Goal: Check status: Check status

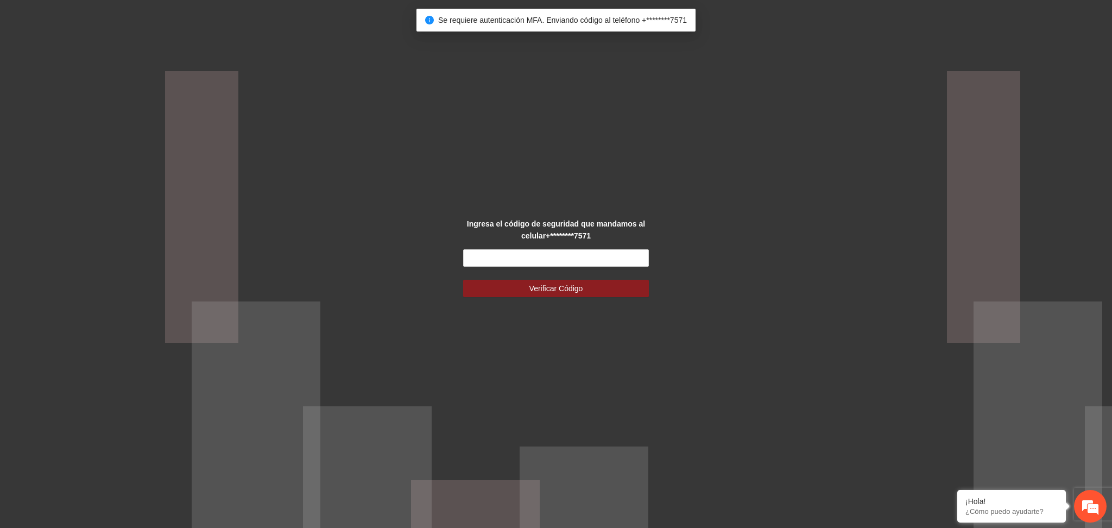
click at [524, 348] on div "Ingresa el código de seguridad que mandamos al celular +********7571 Verificar …" at bounding box center [556, 264] width 1112 height 528
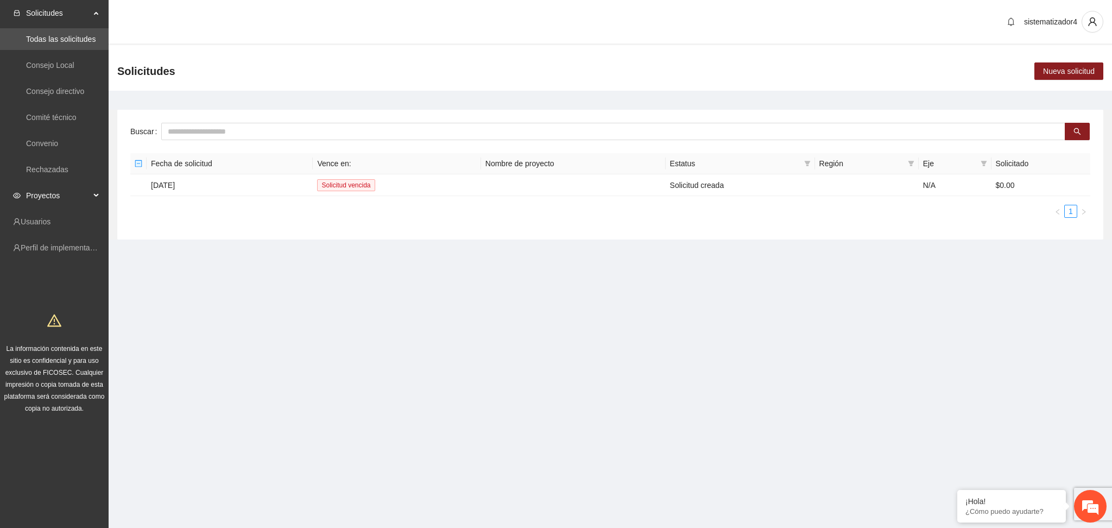
click at [53, 196] on span "Proyectos" at bounding box center [58, 196] width 64 height 22
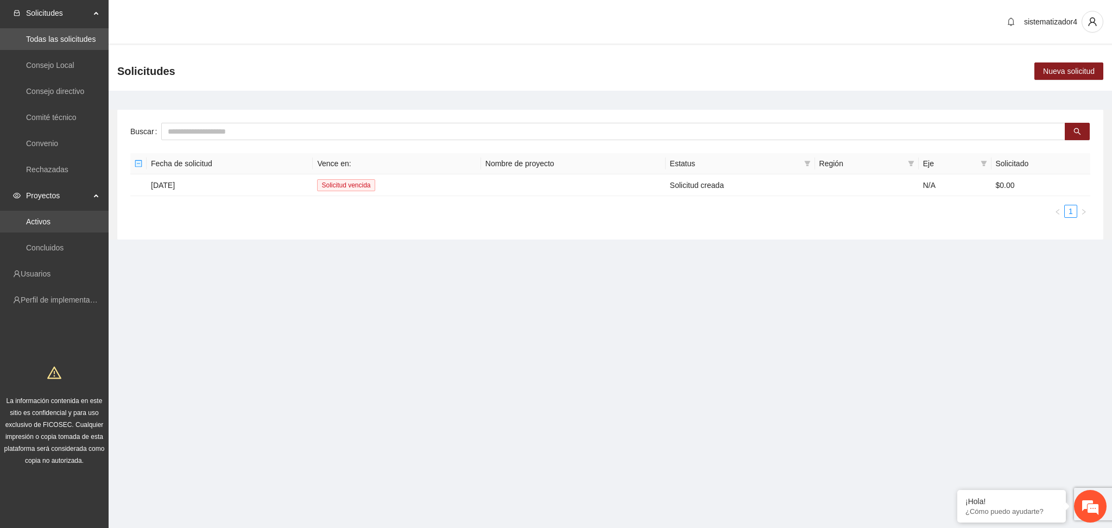
click at [47, 221] on link "Activos" at bounding box center [38, 221] width 24 height 9
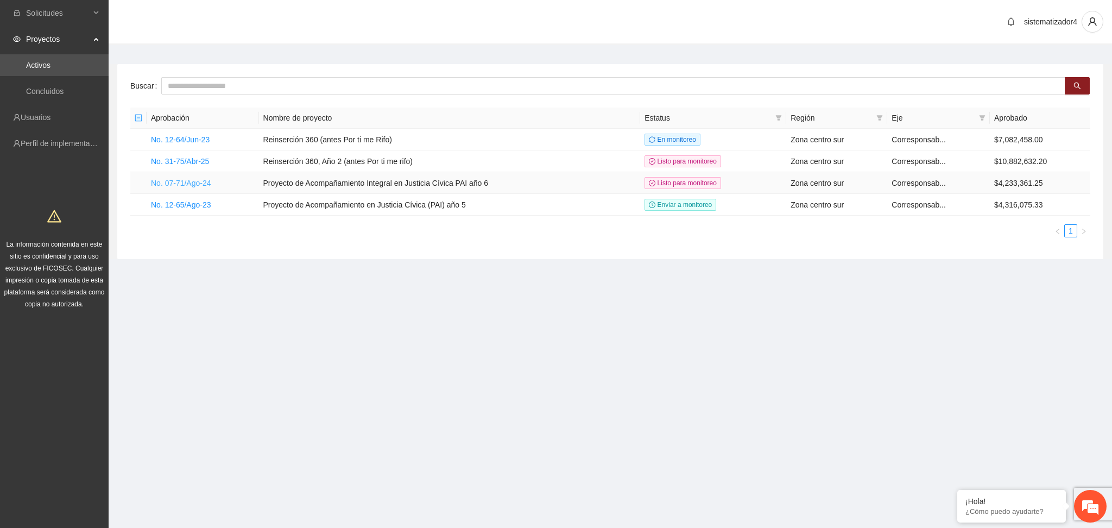
click at [174, 183] on link "No. 07-71/Ago-24" at bounding box center [181, 183] width 60 height 9
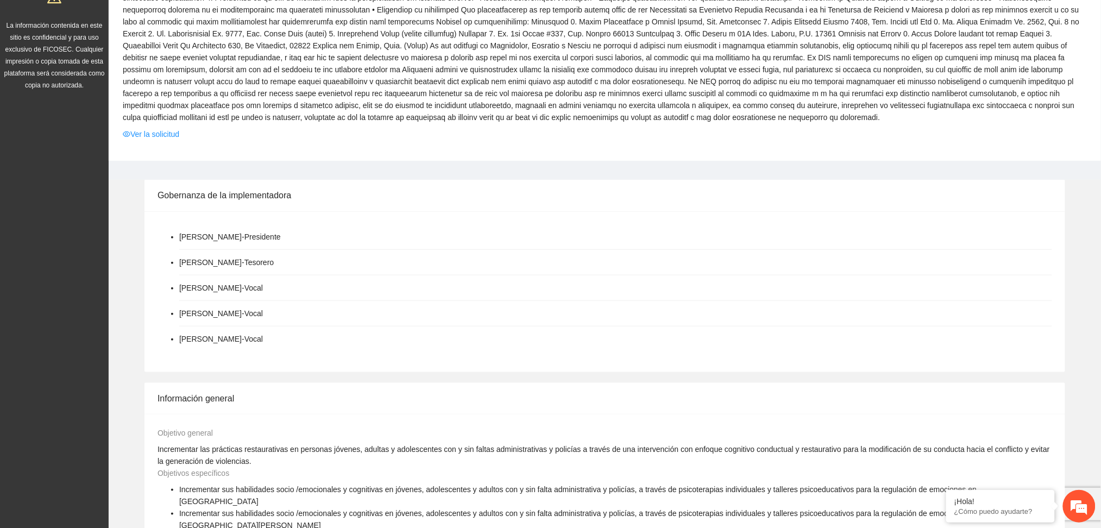
scroll to position [217, 0]
click at [173, 130] on link "Ver la solicitud" at bounding box center [151, 136] width 56 height 12
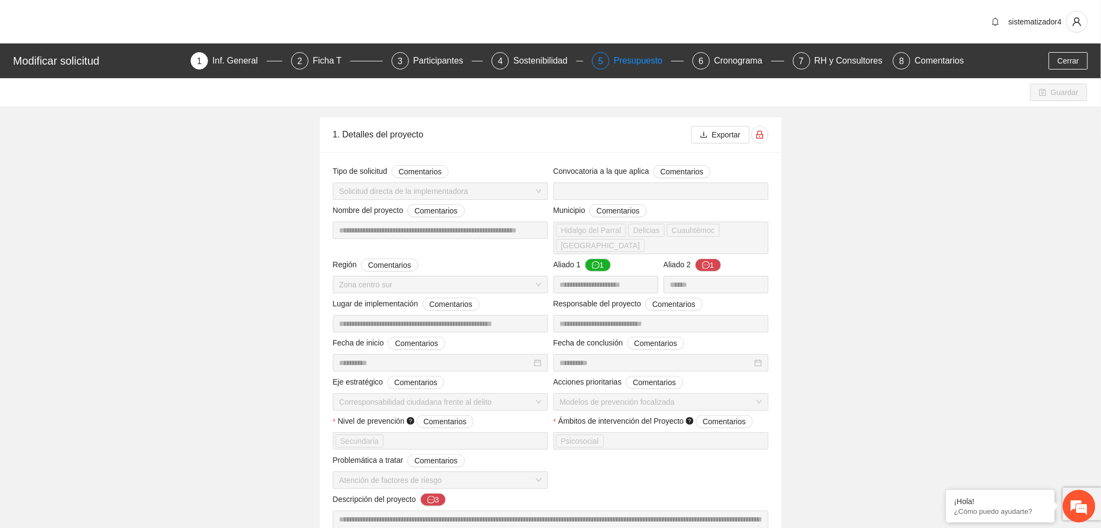
click at [639, 64] on div "Presupuesto" at bounding box center [643, 60] width 58 height 17
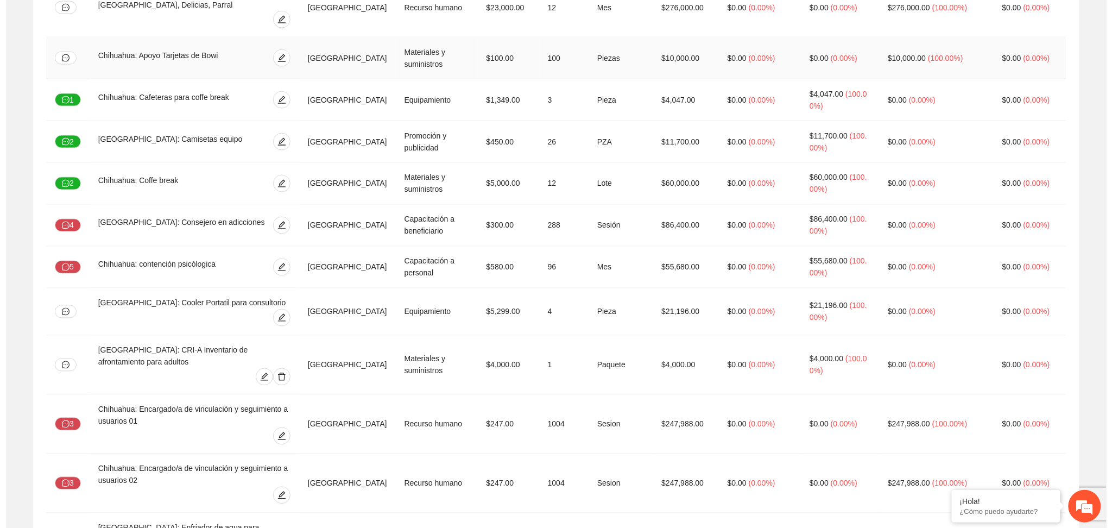
scroll to position [1012, 0]
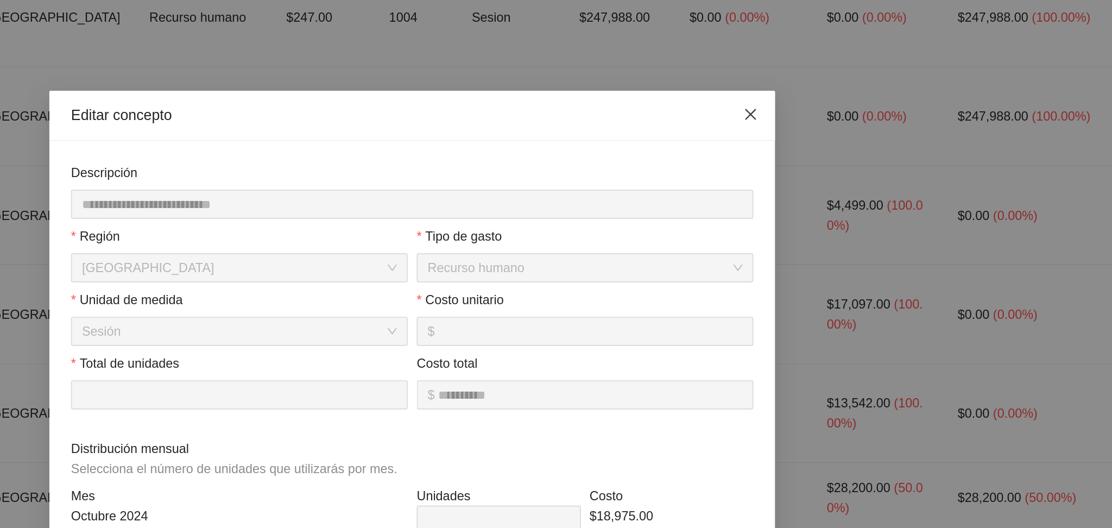
click at [754, 68] on icon "close" at bounding box center [758, 68] width 9 height 9
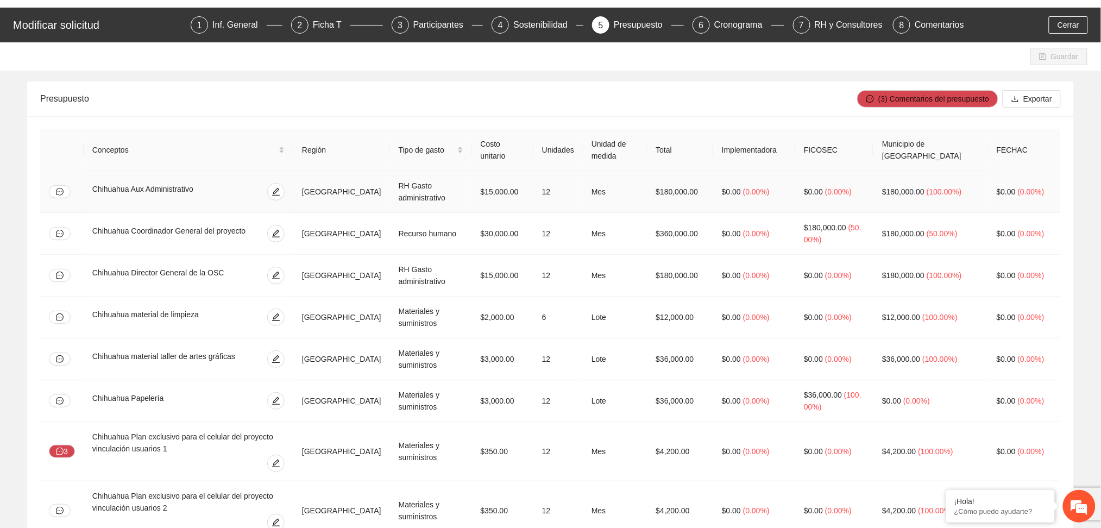
scroll to position [0, 0]
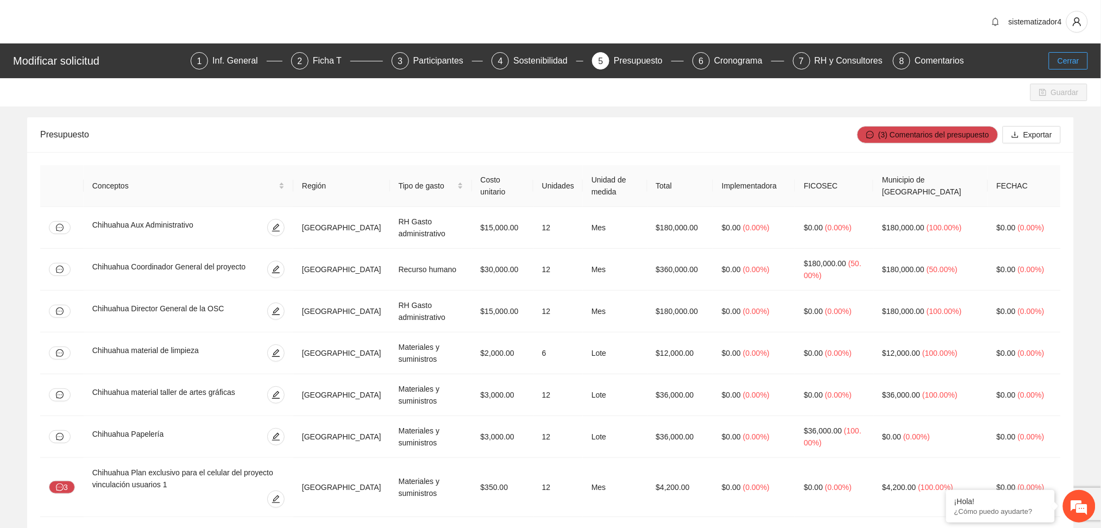
click at [1081, 65] on button "Cerrar" at bounding box center [1068, 60] width 39 height 17
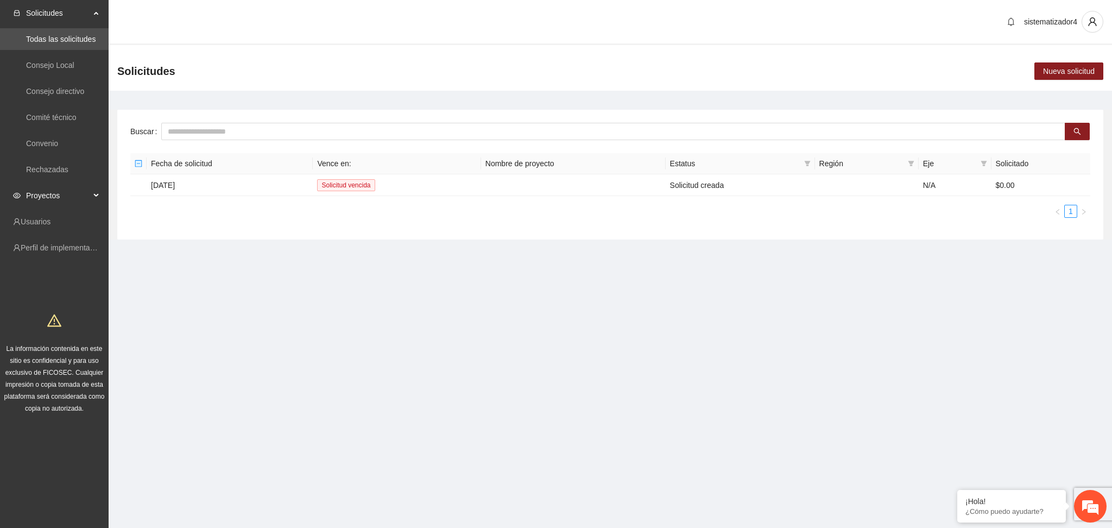
click at [45, 199] on span "Proyectos" at bounding box center [58, 196] width 64 height 22
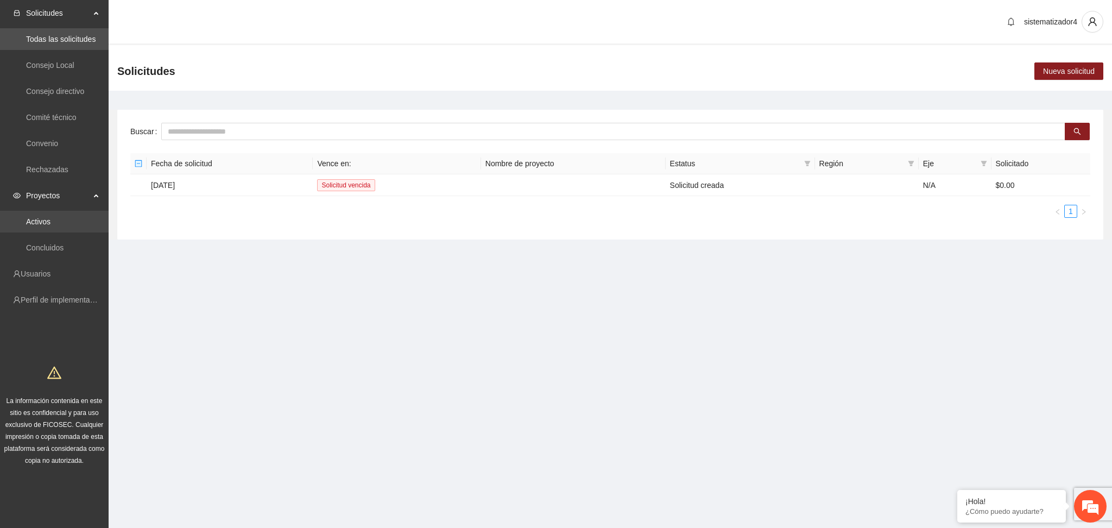
click at [48, 223] on link "Activos" at bounding box center [38, 221] width 24 height 9
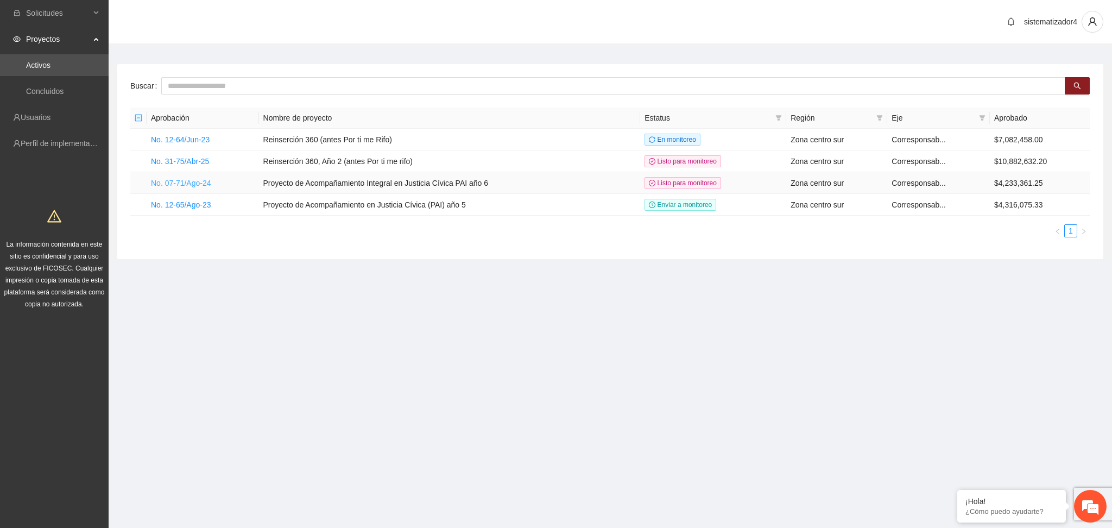
click at [201, 181] on link "No. 07-71/Ago-24" at bounding box center [181, 183] width 60 height 9
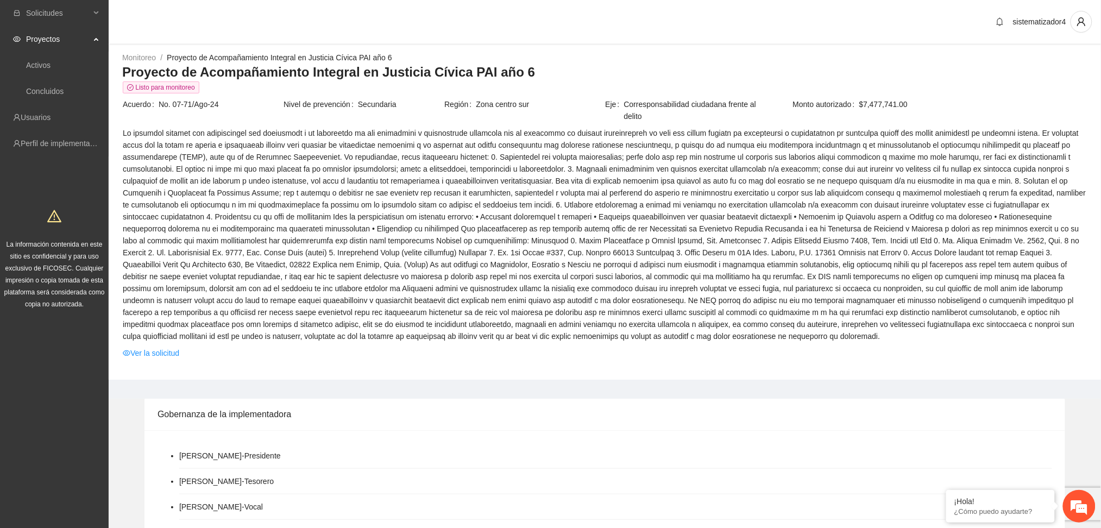
click at [292, 176] on span at bounding box center [605, 234] width 964 height 215
click at [48, 37] on span "Proyectos" at bounding box center [58, 39] width 64 height 22
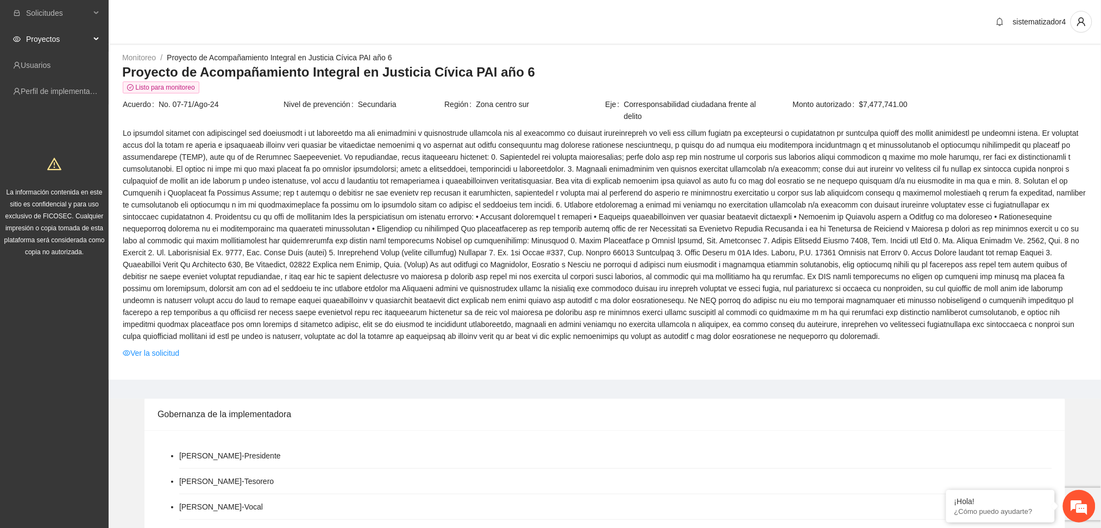
click at [168, 361] on td "Ver la solicitud" at bounding box center [604, 355] width 965 height 17
click at [430, 167] on span at bounding box center [605, 234] width 964 height 215
click at [565, 204] on span at bounding box center [605, 234] width 964 height 215
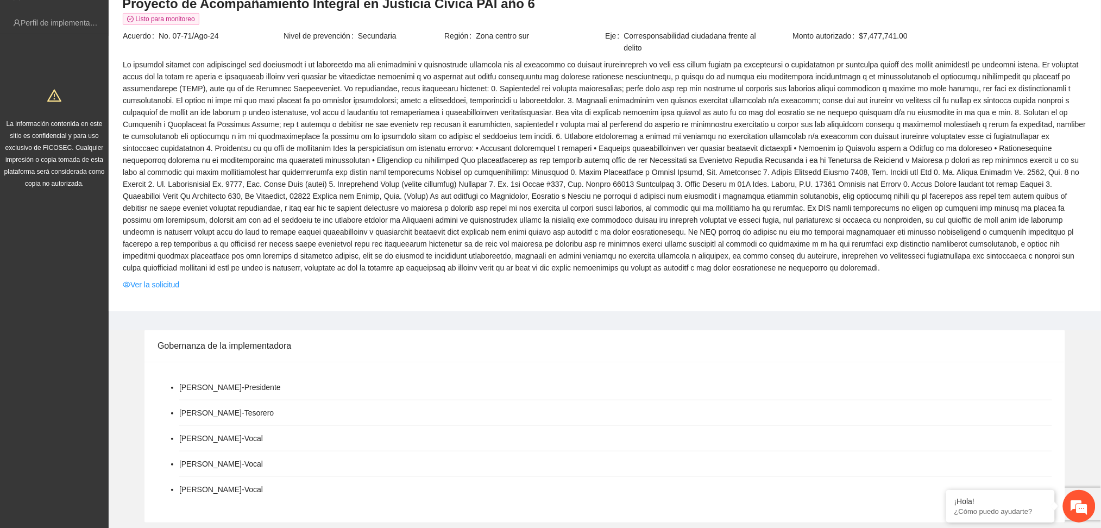
scroll to position [144, 0]
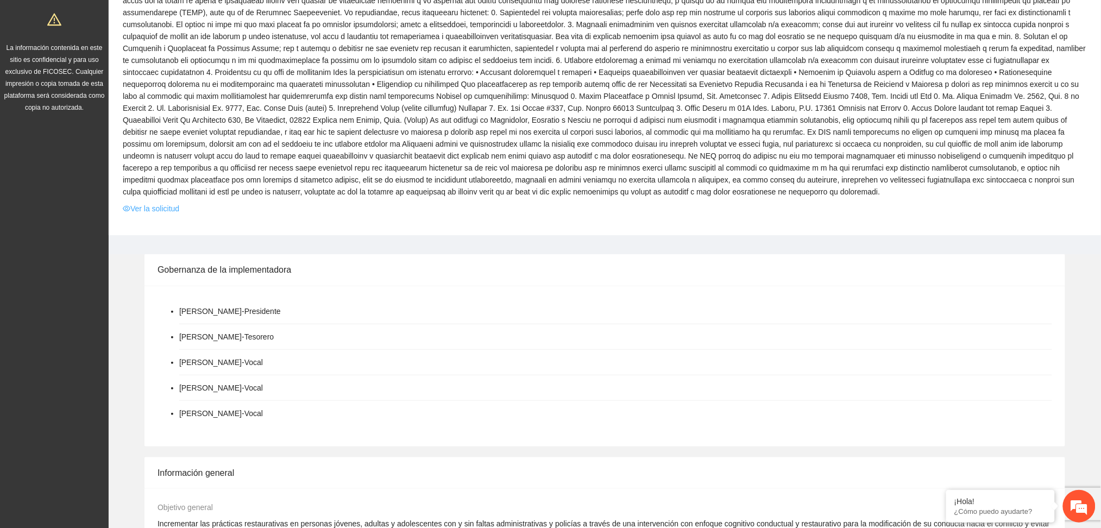
click at [152, 211] on link "Ver la solicitud" at bounding box center [151, 209] width 56 height 12
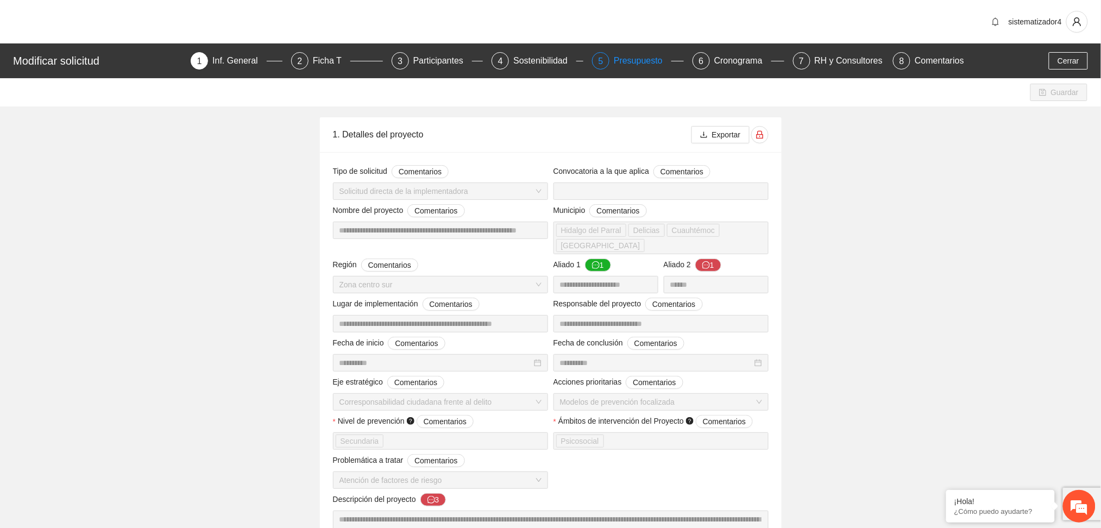
click at [637, 65] on div "Presupuesto" at bounding box center [643, 60] width 58 height 17
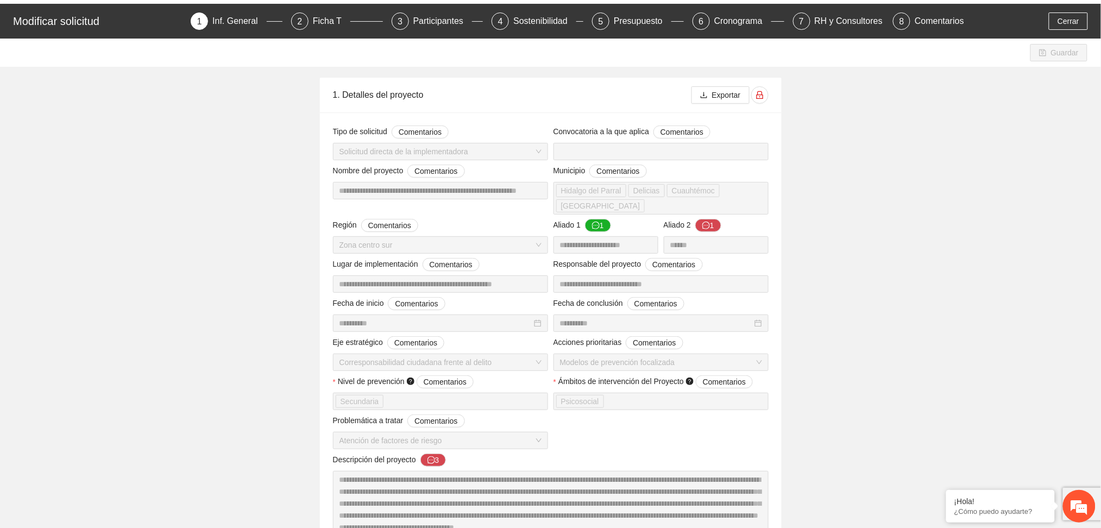
scroll to position [92, 0]
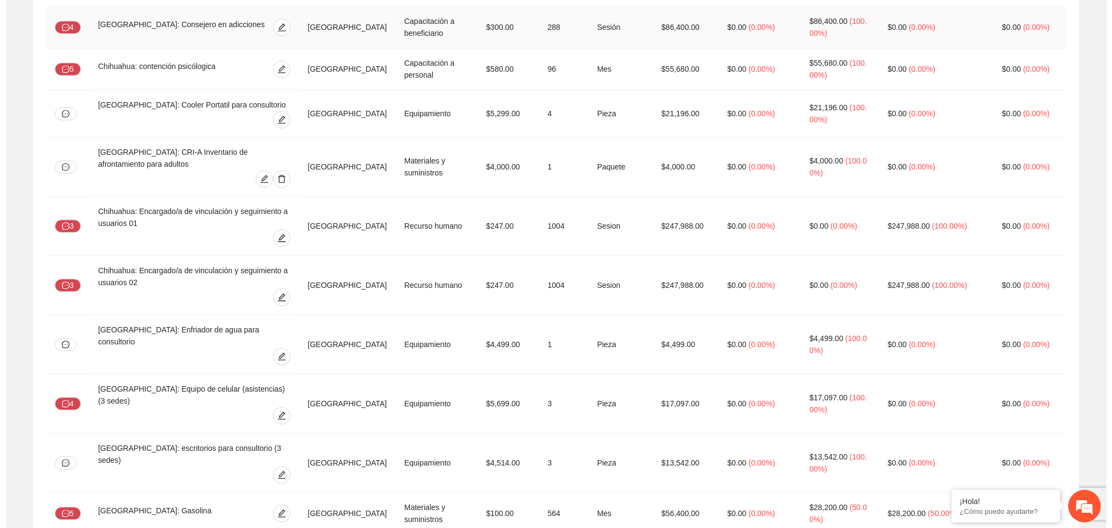
scroll to position [5100, 0]
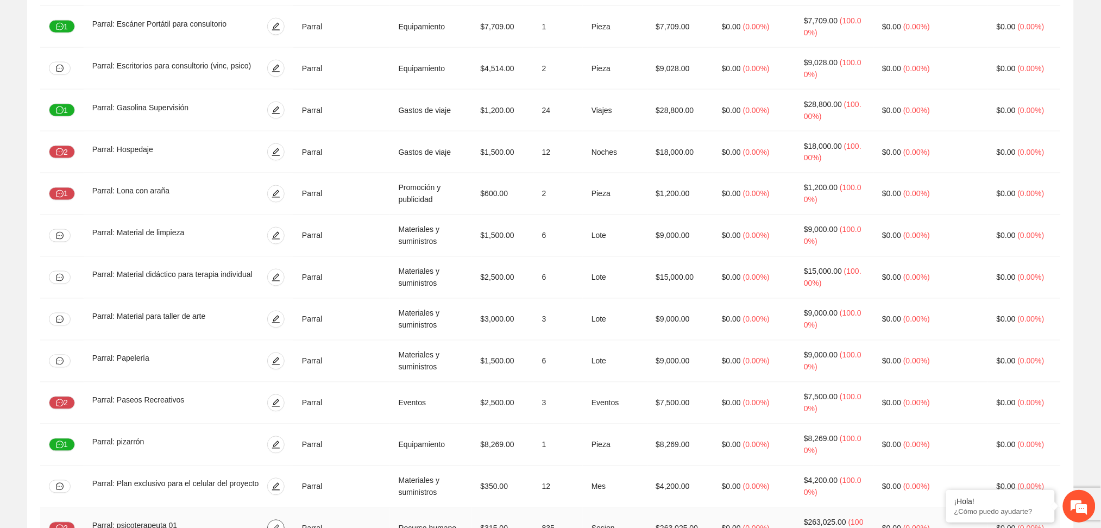
click at [280, 525] on icon "edit" at bounding box center [276, 529] width 8 height 8
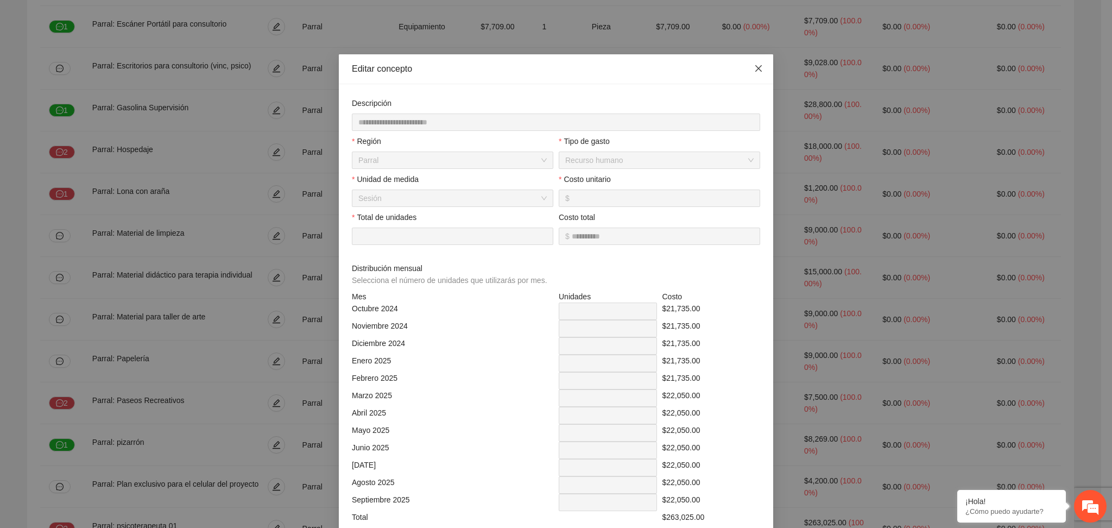
click at [754, 65] on icon "close" at bounding box center [758, 68] width 9 height 9
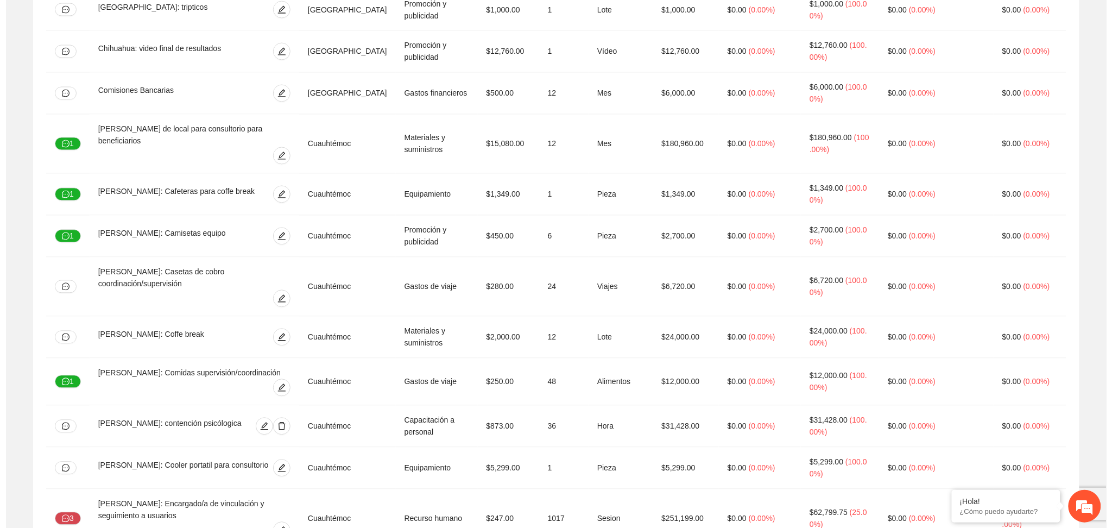
scroll to position [1704, 0]
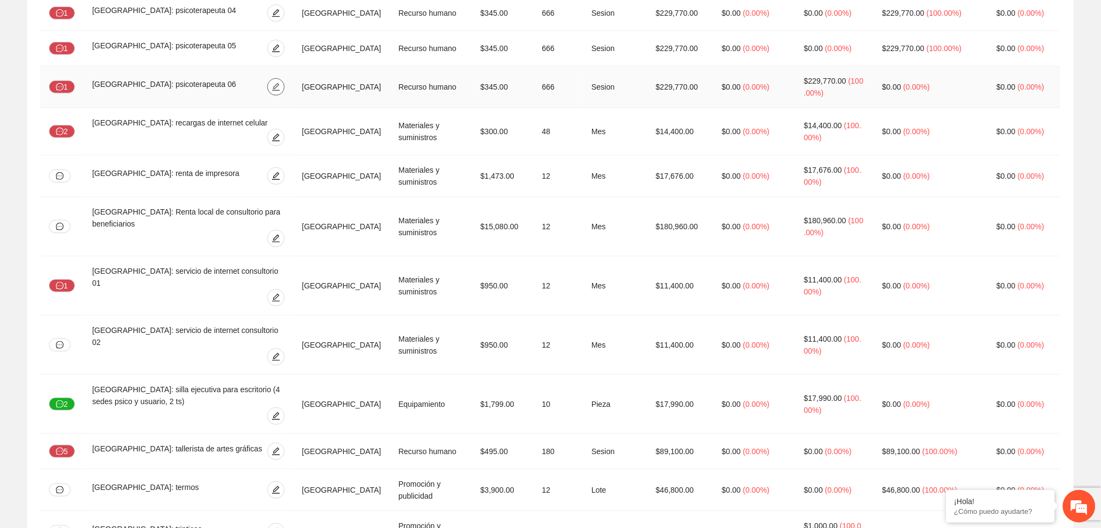
click at [280, 83] on icon "edit" at bounding box center [276, 87] width 9 height 9
type input "**********"
type input "***"
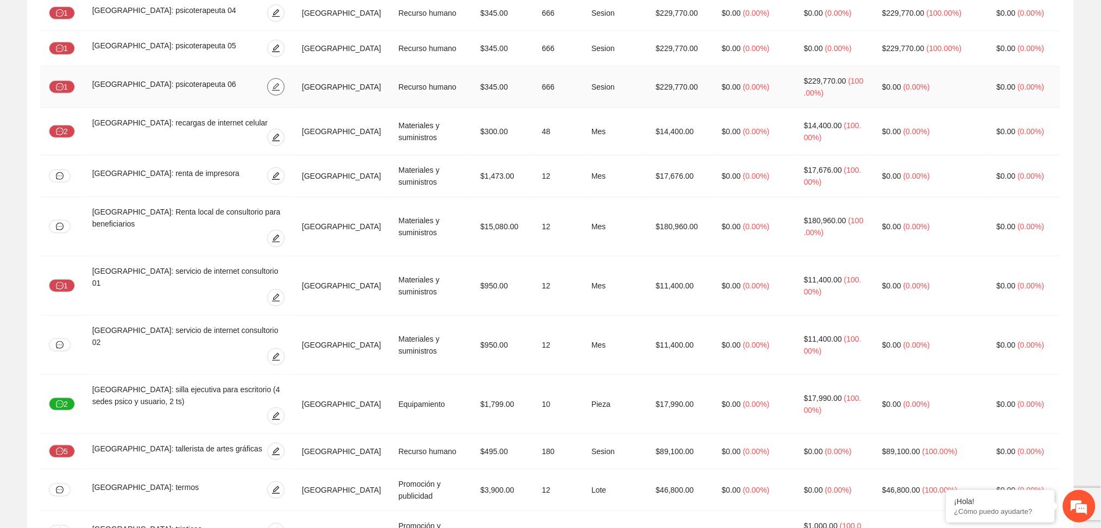
type input "**"
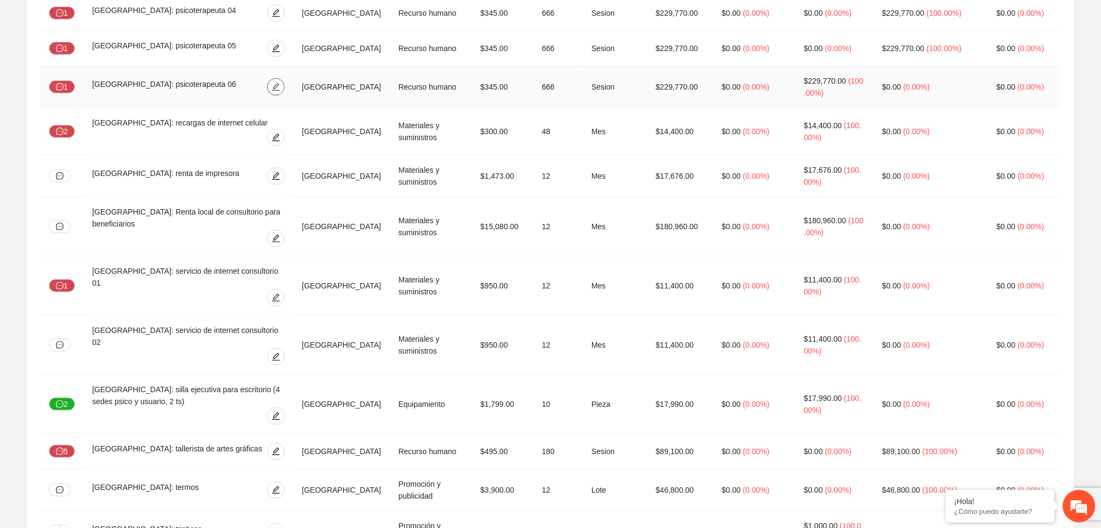
type input "**"
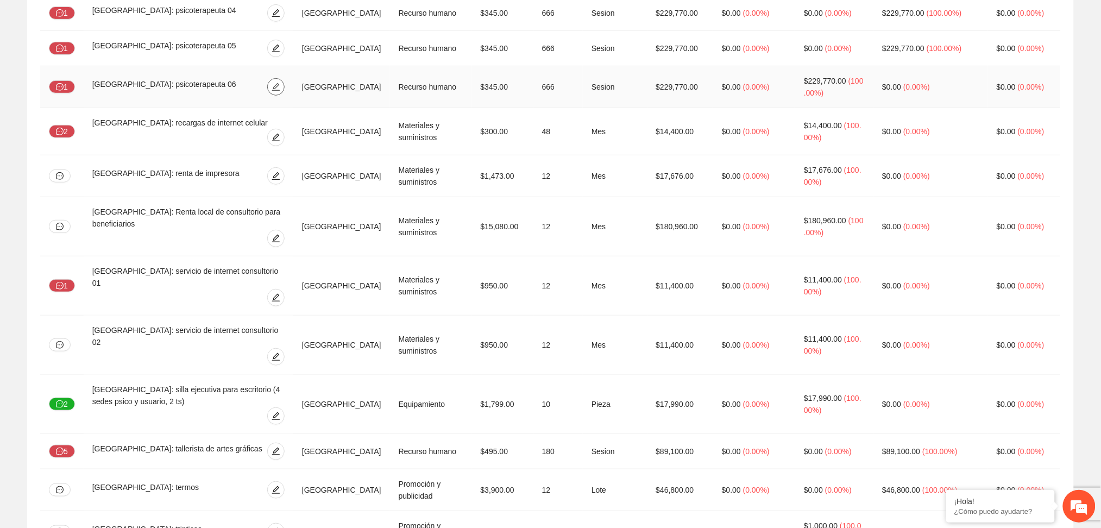
type input "**"
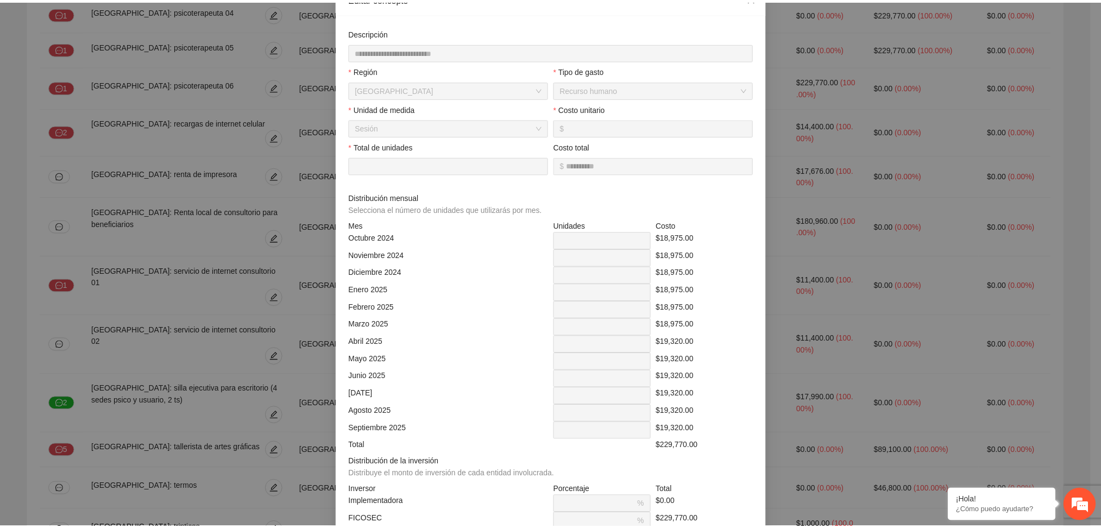
scroll to position [0, 0]
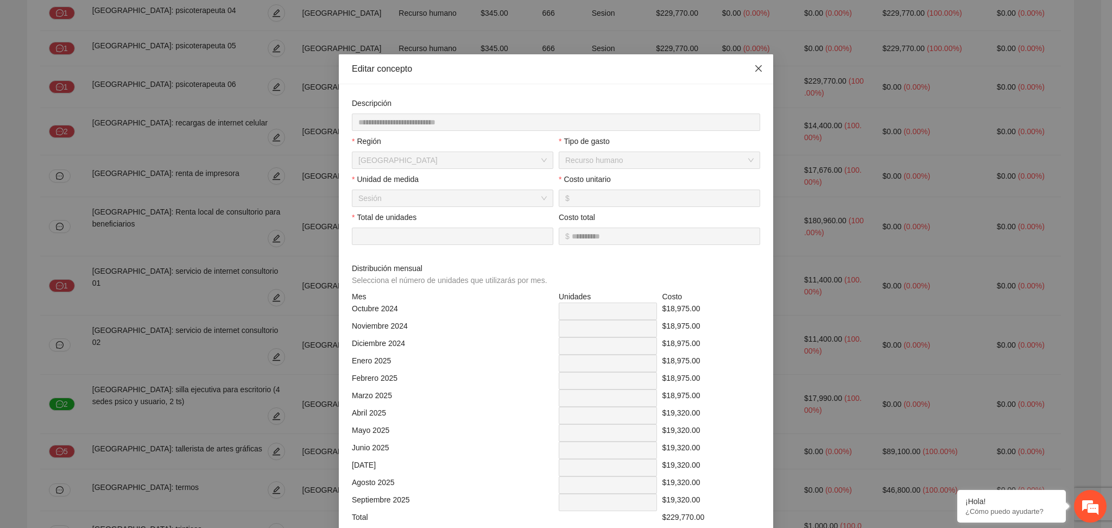
click at [754, 68] on icon "close" at bounding box center [758, 68] width 9 height 9
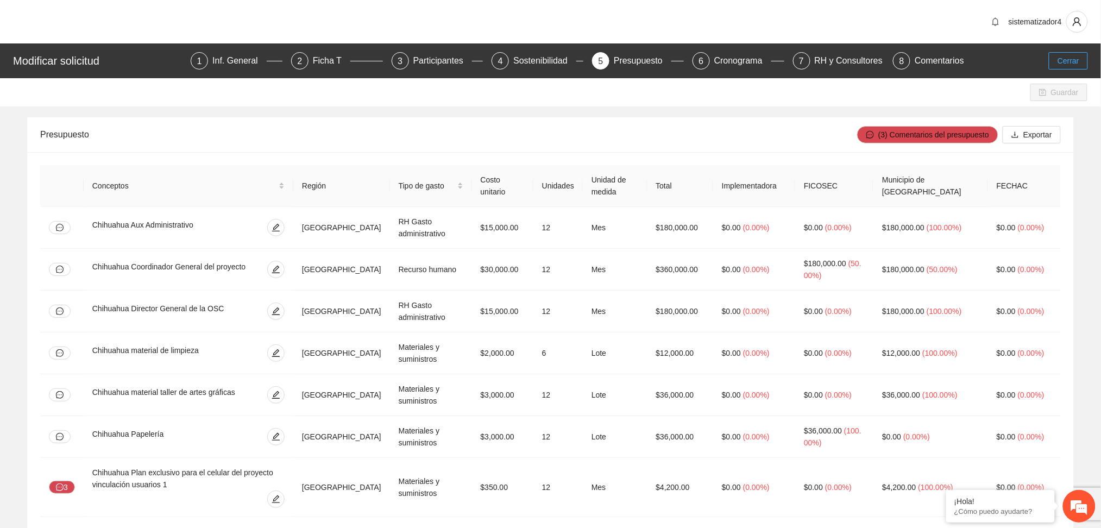
click at [1065, 59] on span "Cerrar" at bounding box center [1068, 61] width 22 height 12
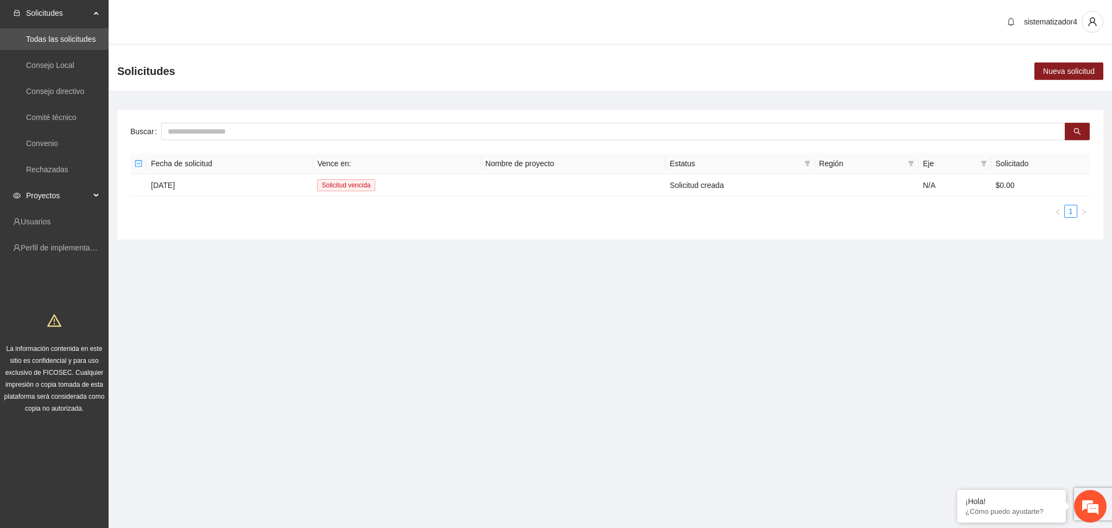
click at [43, 199] on span "Proyectos" at bounding box center [58, 196] width 64 height 22
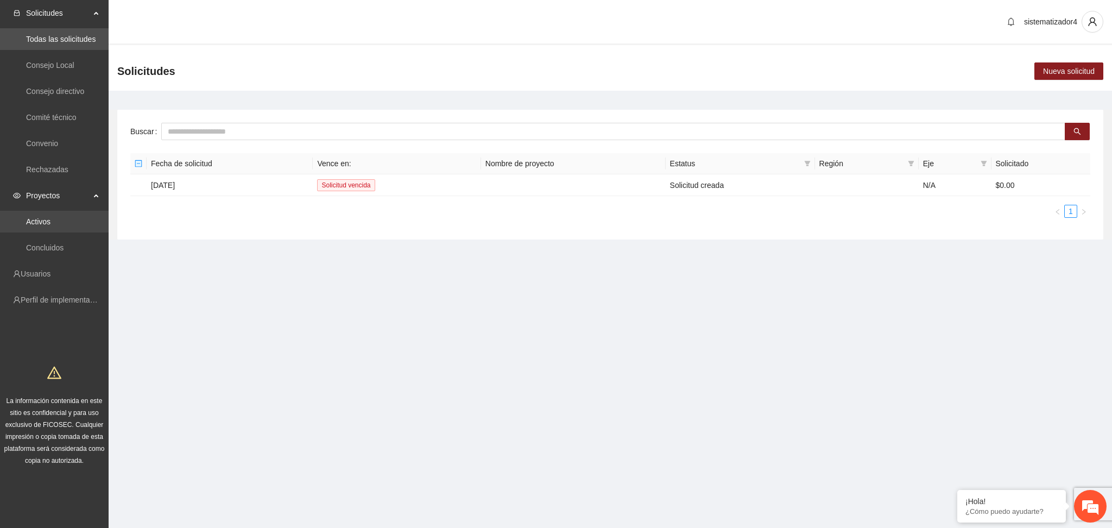
click at [33, 221] on link "Activos" at bounding box center [38, 221] width 24 height 9
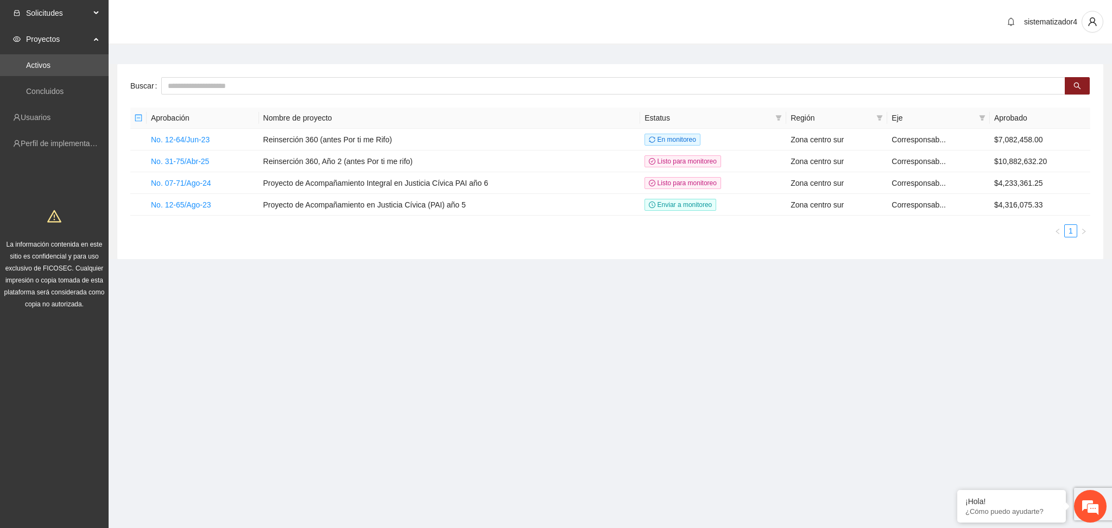
click at [56, 21] on span "Solicitudes" at bounding box center [58, 13] width 64 height 22
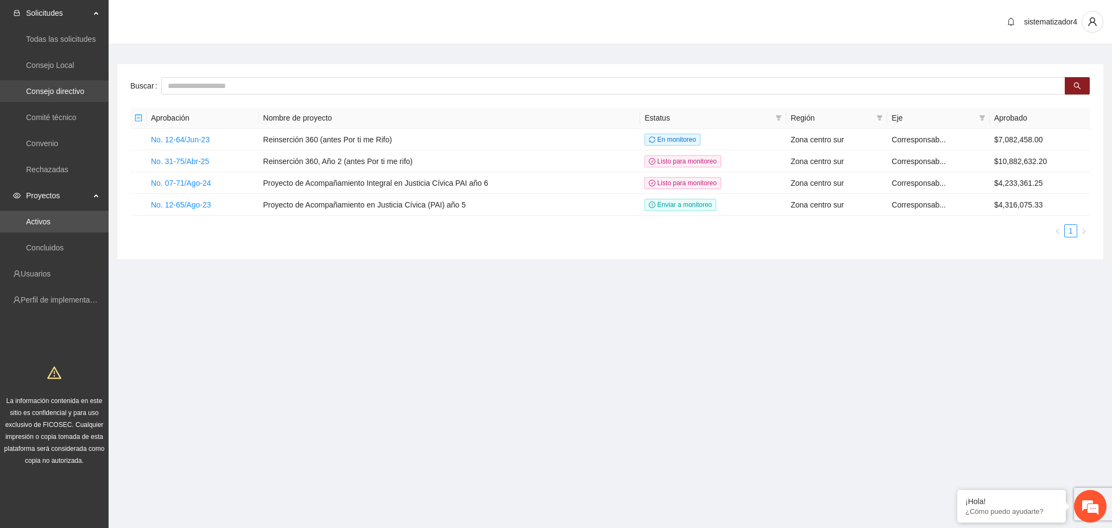
click at [54, 89] on link "Consejo directivo" at bounding box center [55, 91] width 58 height 9
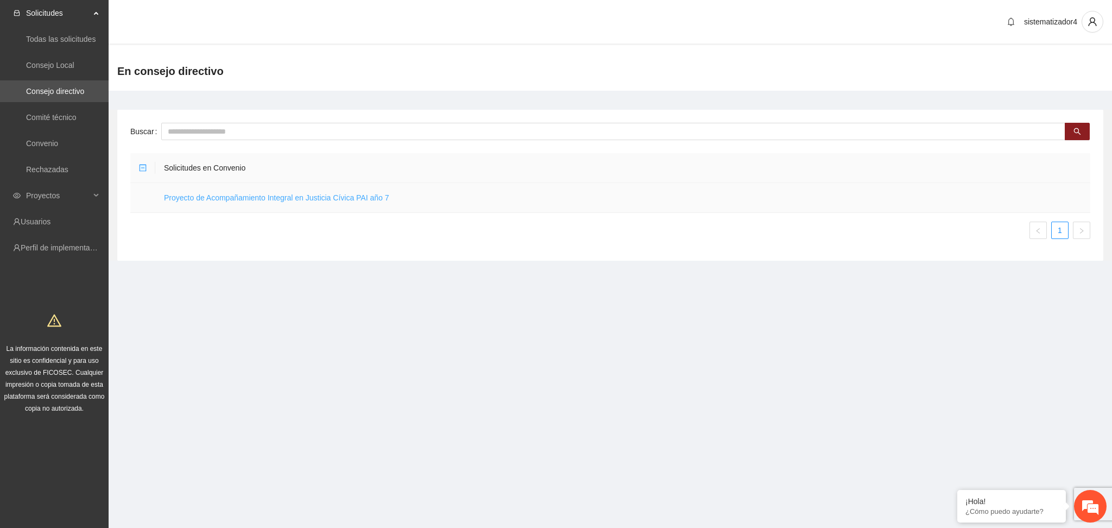
click at [259, 200] on link "Proyecto de Acompañamiento Integral en Justicia Cívica PAI año 7" at bounding box center [276, 197] width 225 height 9
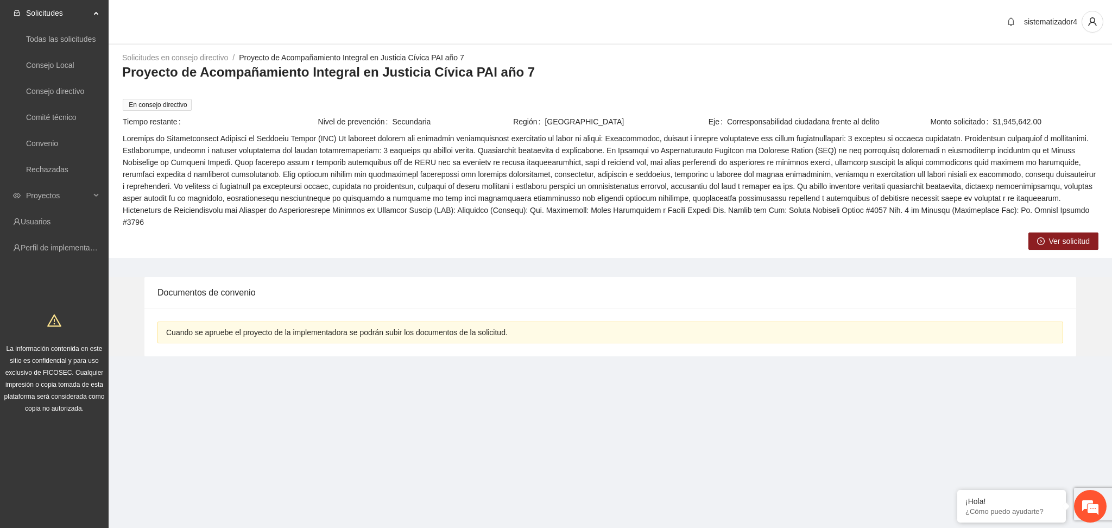
click at [1072, 235] on span "Ver solicitud" at bounding box center [1069, 241] width 41 height 12
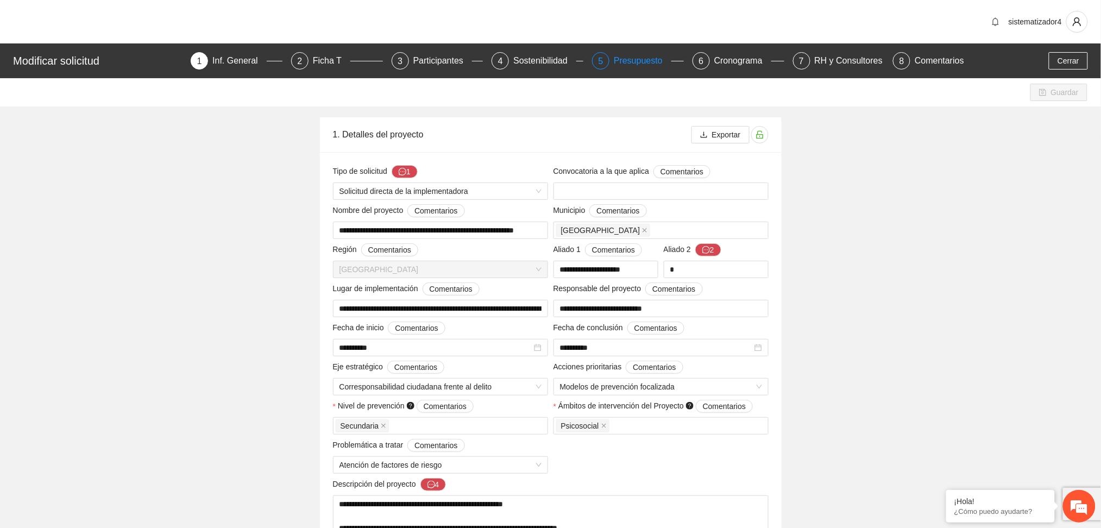
click at [627, 64] on div "Presupuesto" at bounding box center [643, 60] width 58 height 17
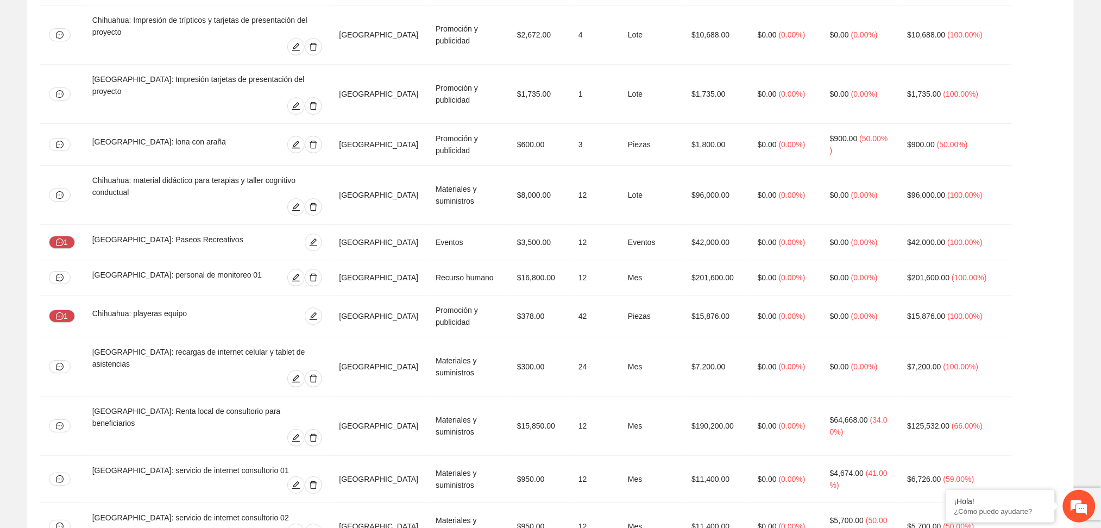
scroll to position [1411, 0]
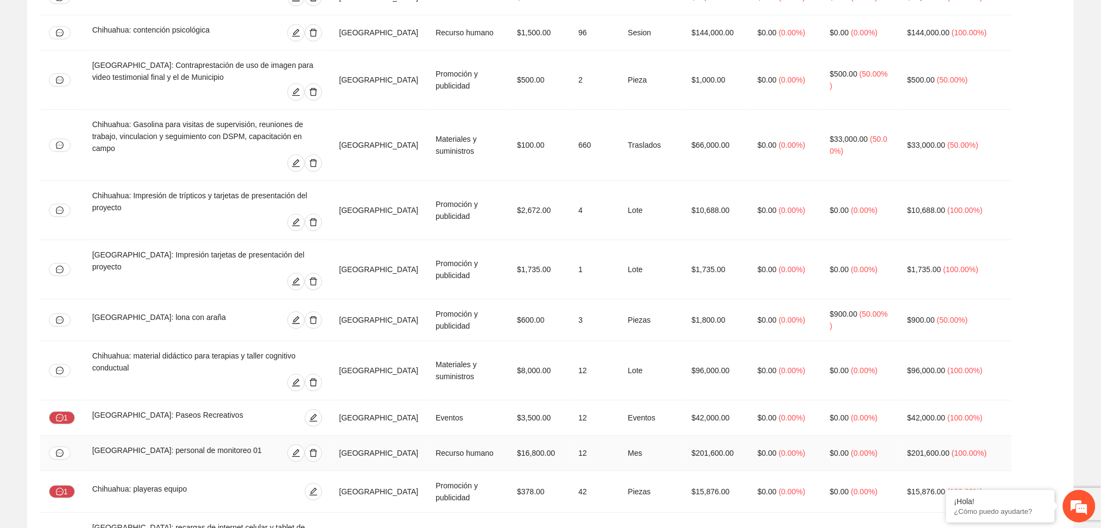
scroll to position [1122, 0]
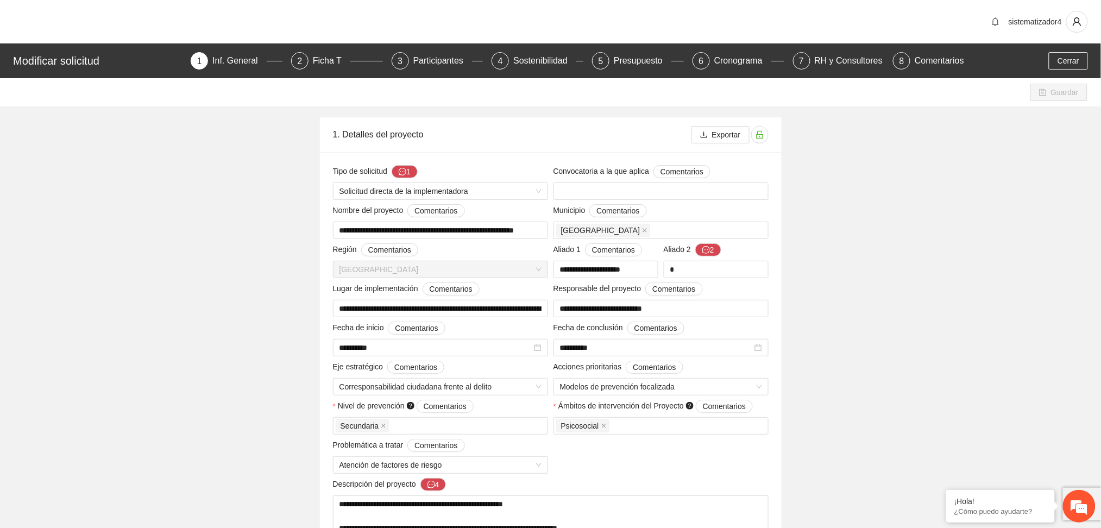
click at [238, 65] on div "Inf. General" at bounding box center [239, 60] width 54 height 17
click at [1062, 62] on span "Cerrar" at bounding box center [1068, 61] width 22 height 12
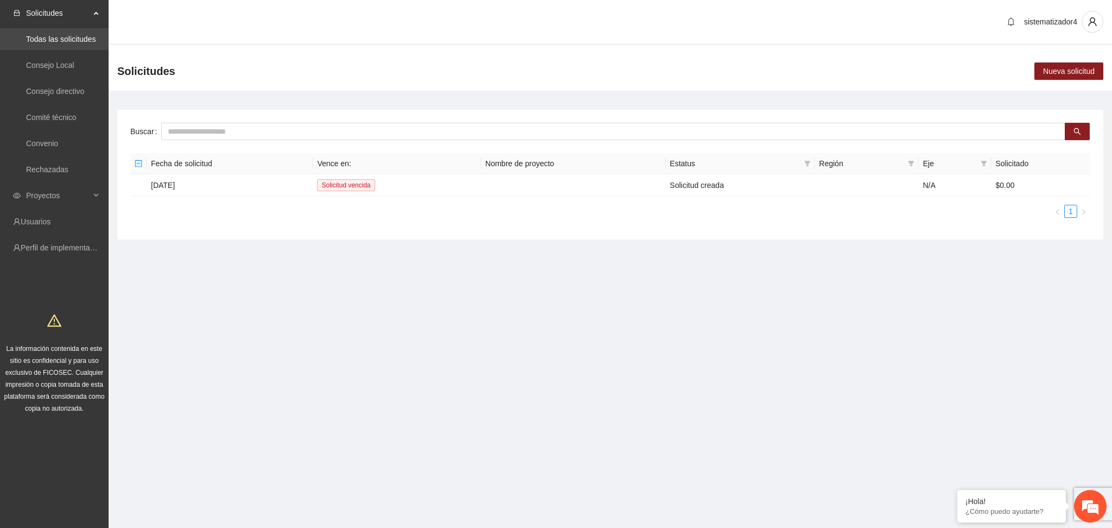
click at [61, 40] on link "Todas las solicitudes" at bounding box center [61, 39] width 70 height 9
click at [222, 294] on section "Solicitudes Todas las solicitudes Consejo Local Consejo directivo Comité técnic…" at bounding box center [556, 264] width 1112 height 528
click at [31, 194] on span "Proyectos" at bounding box center [58, 196] width 64 height 22
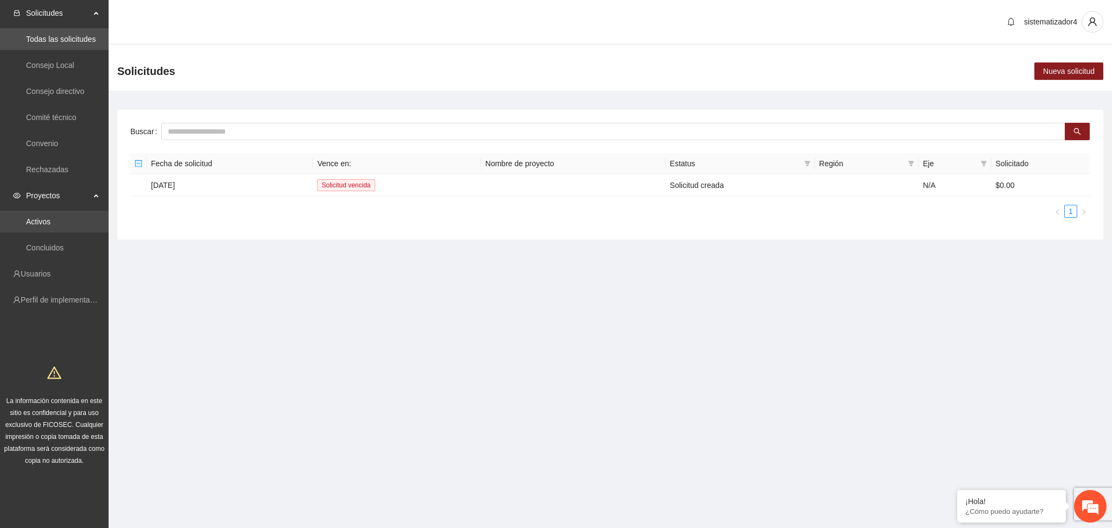
click at [36, 226] on link "Activos" at bounding box center [38, 221] width 24 height 9
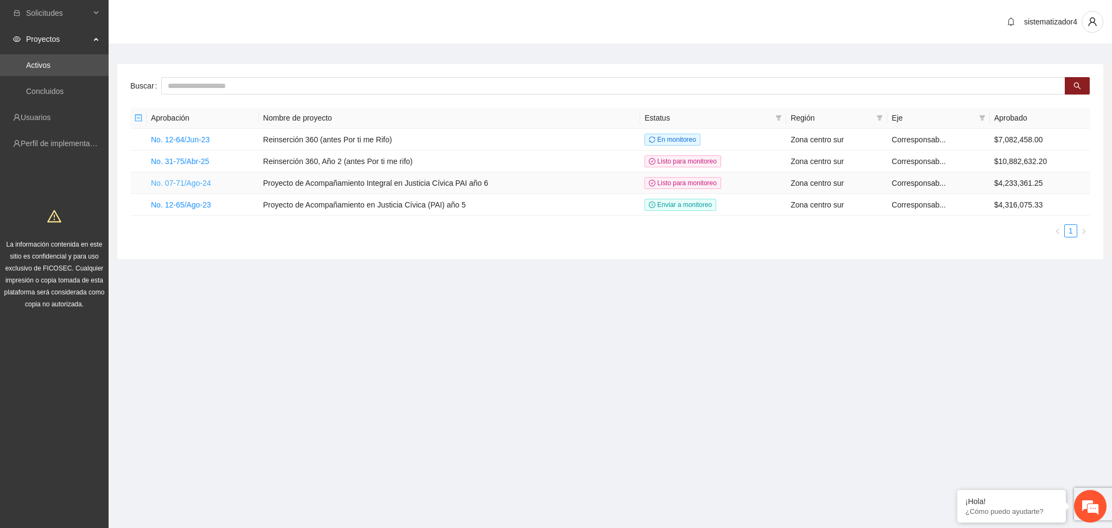
click at [200, 186] on link "No. 07-71/Ago-24" at bounding box center [181, 183] width 60 height 9
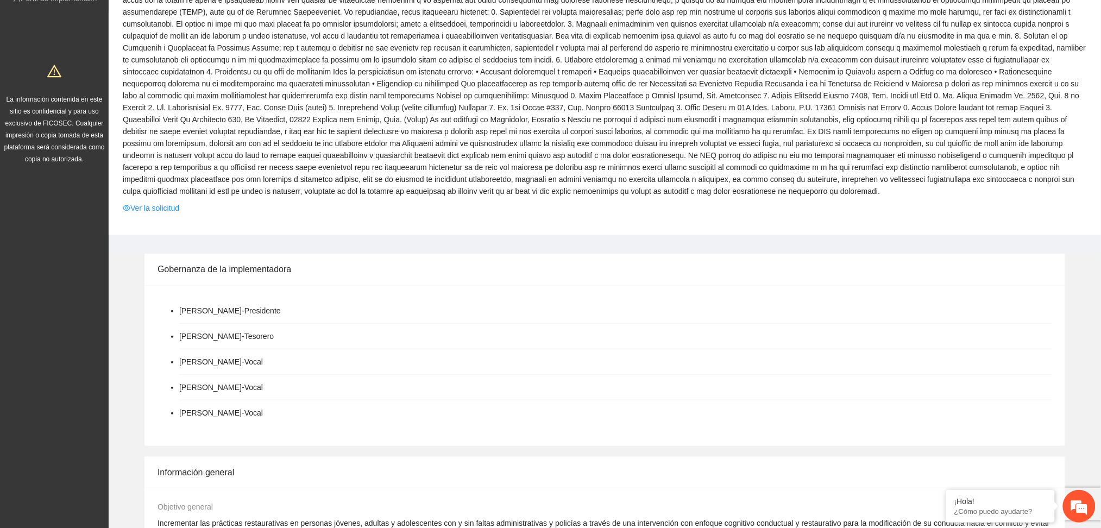
scroll to position [144, 0]
click at [165, 205] on link "Ver la solicitud" at bounding box center [151, 209] width 56 height 12
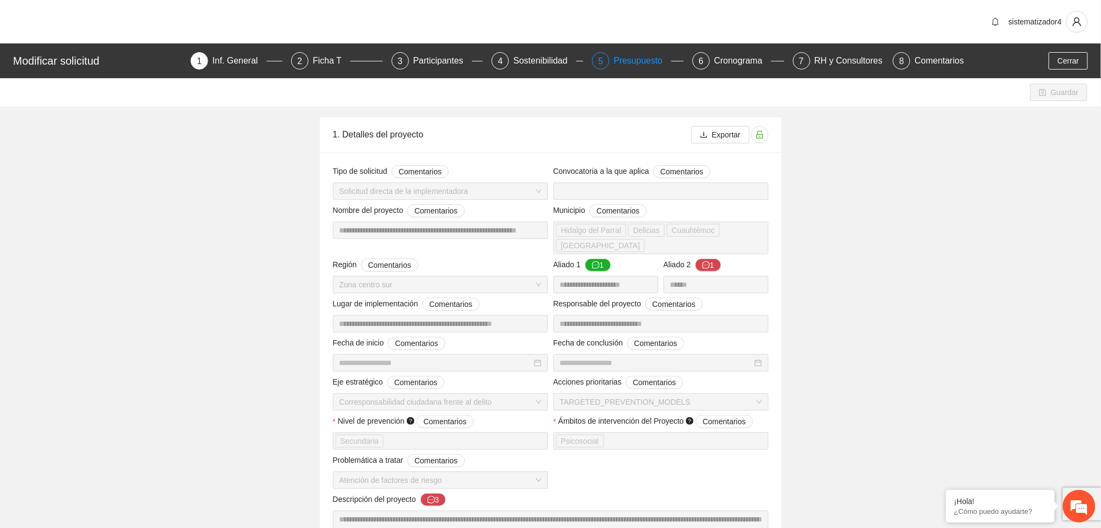
type input "**********"
click at [609, 59] on div "5" at bounding box center [600, 60] width 17 height 17
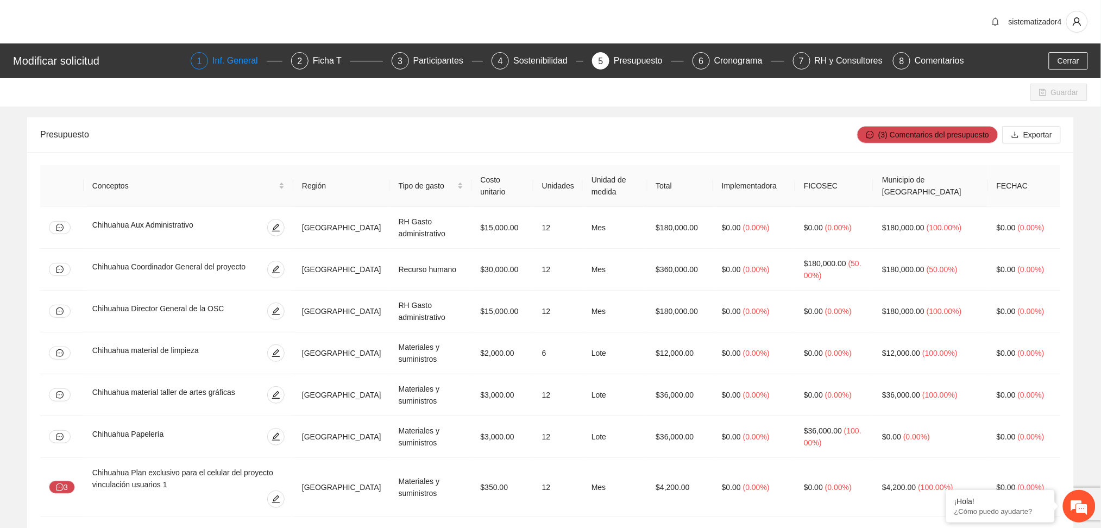
click at [226, 67] on div "Inf. General" at bounding box center [239, 60] width 54 height 17
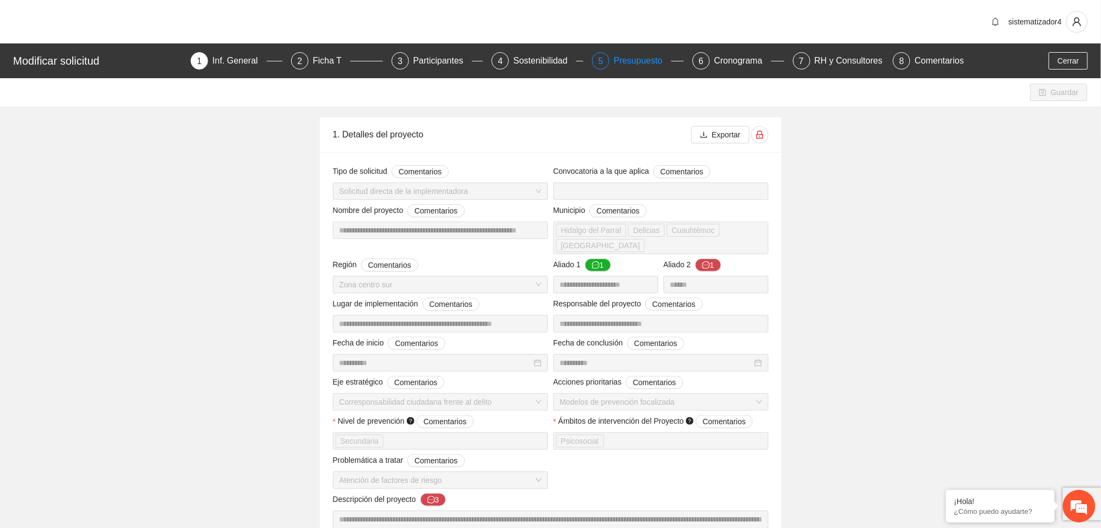
click at [647, 54] on div "Presupuesto" at bounding box center [643, 60] width 58 height 17
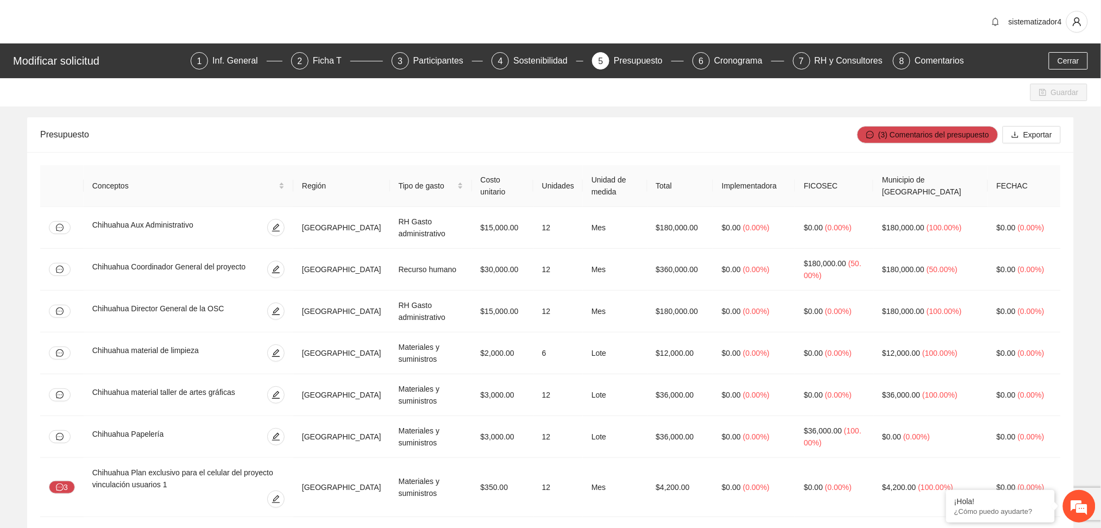
click at [648, 63] on div "Presupuesto" at bounding box center [643, 60] width 58 height 17
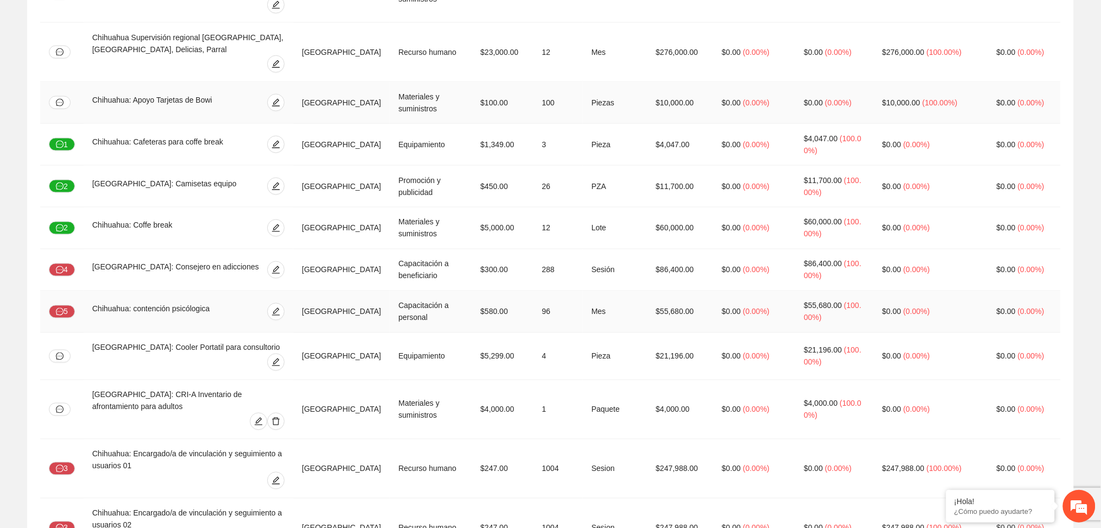
scroll to position [579, 0]
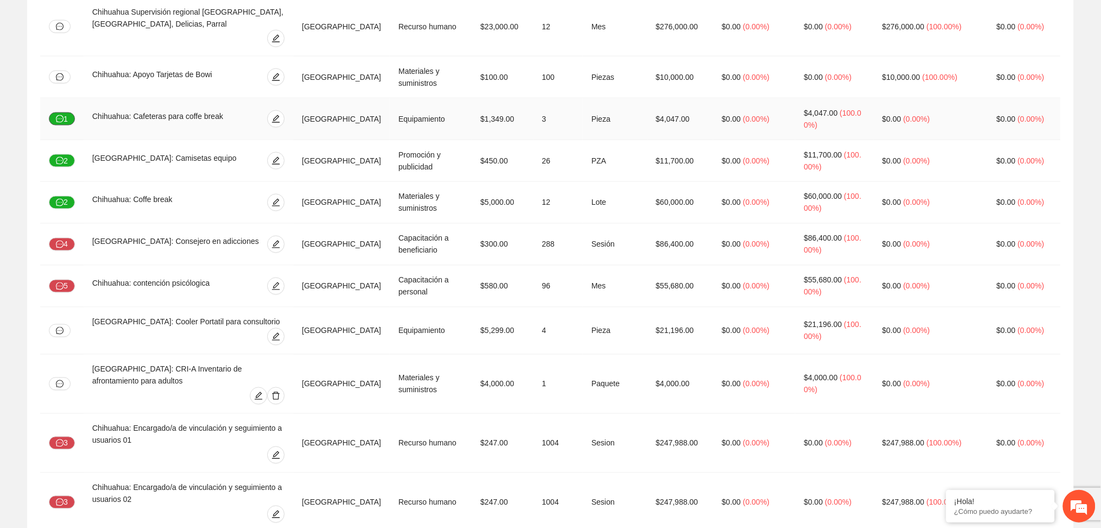
click at [62, 113] on button "1" at bounding box center [62, 118] width 26 height 13
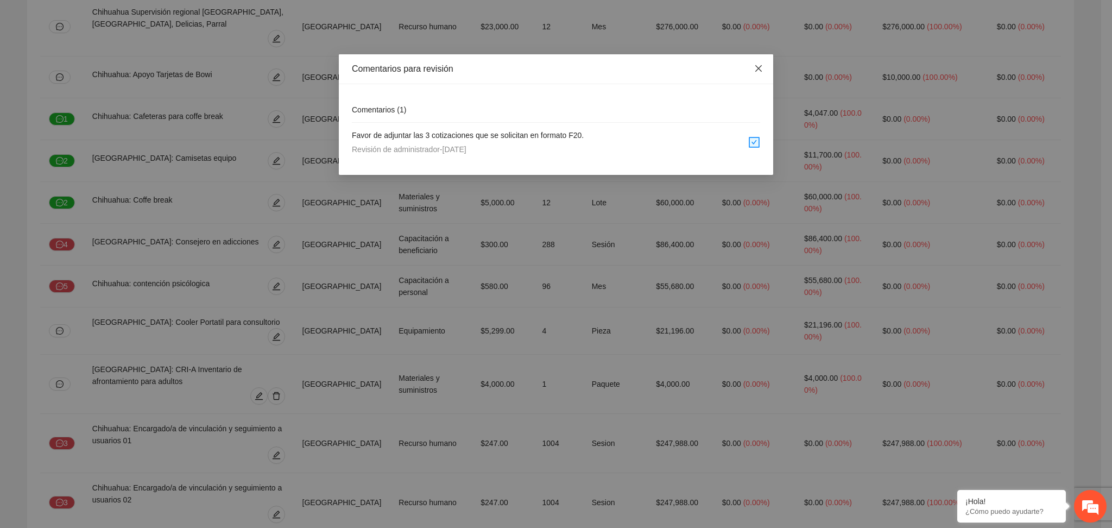
click at [749, 61] on span "Close" at bounding box center [758, 68] width 29 height 29
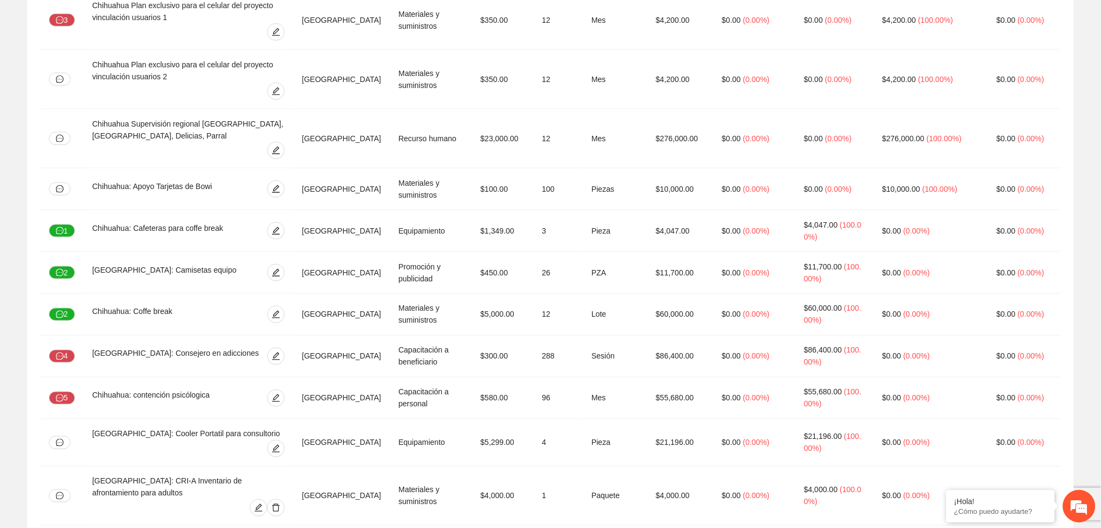
scroll to position [0, 0]
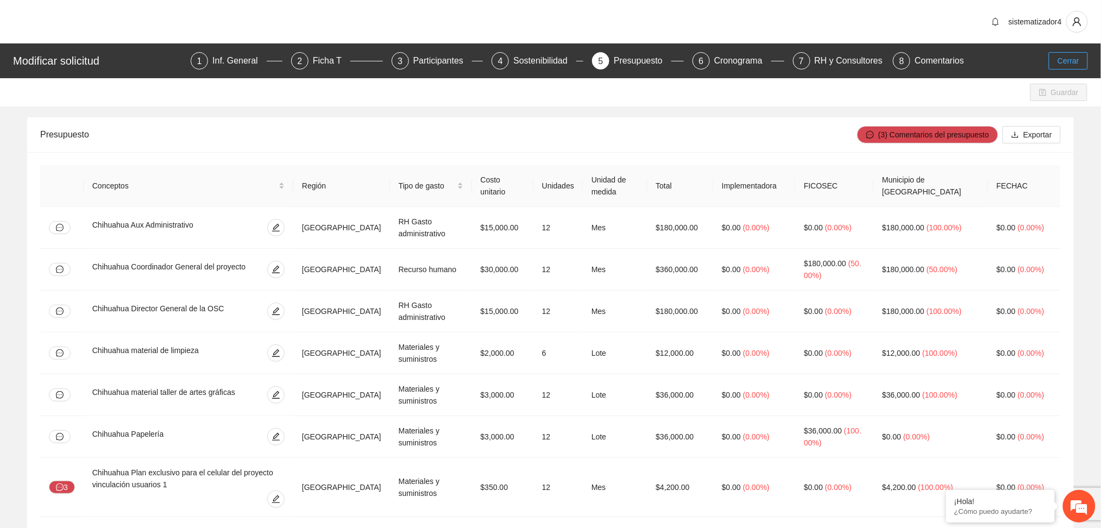
click at [1078, 56] on span "Cerrar" at bounding box center [1068, 61] width 22 height 12
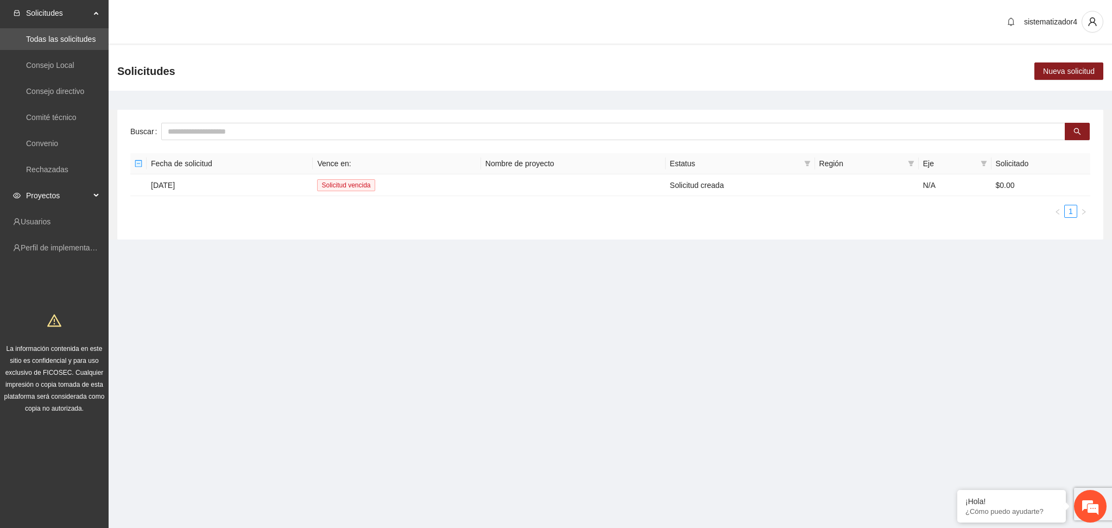
click at [38, 198] on span "Proyectos" at bounding box center [58, 196] width 64 height 22
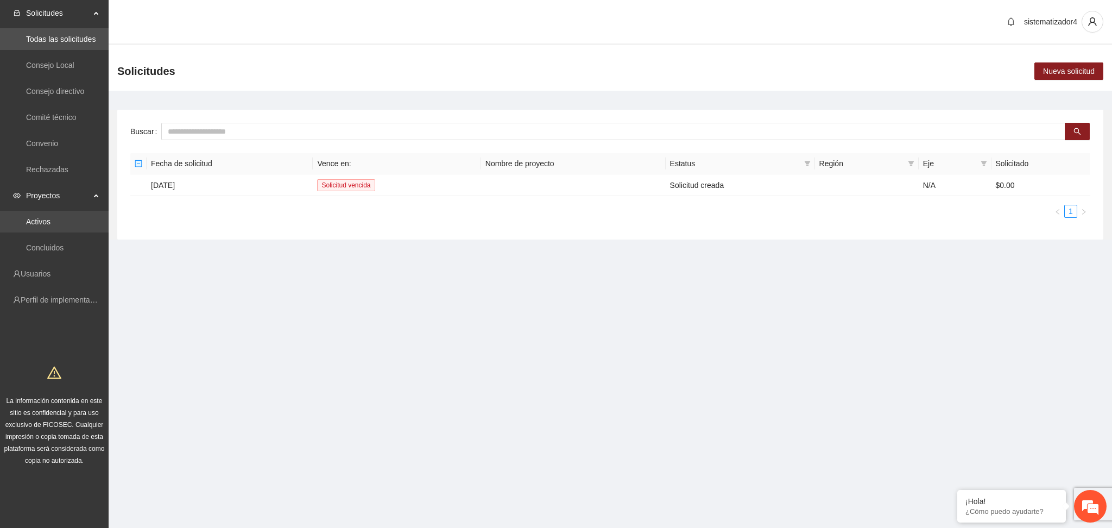
click at [36, 226] on link "Activos" at bounding box center [38, 221] width 24 height 9
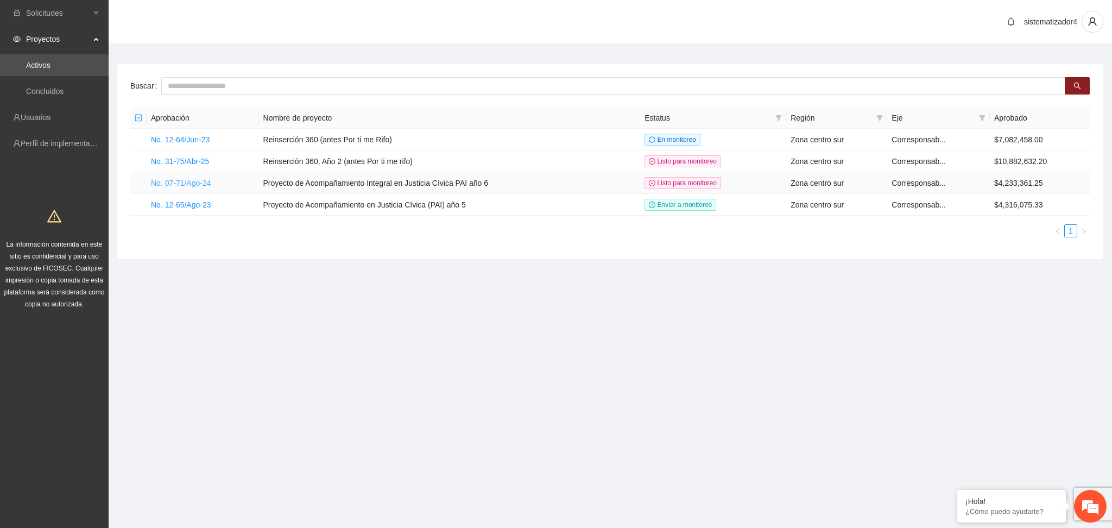
click at [155, 184] on link "No. 07-71/Ago-24" at bounding box center [181, 183] width 60 height 9
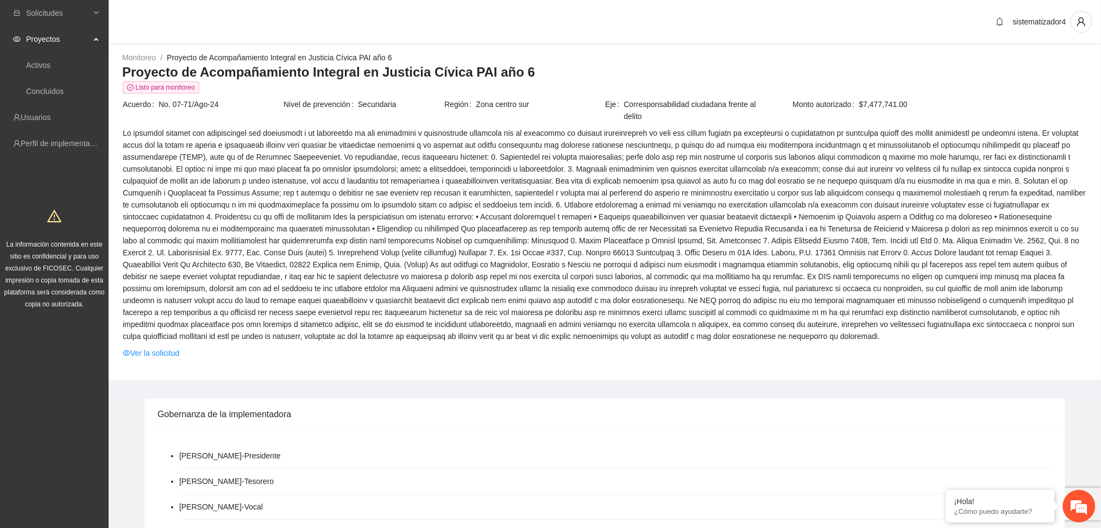
click at [570, 259] on span at bounding box center [605, 234] width 964 height 215
click at [385, 146] on span at bounding box center [605, 234] width 964 height 215
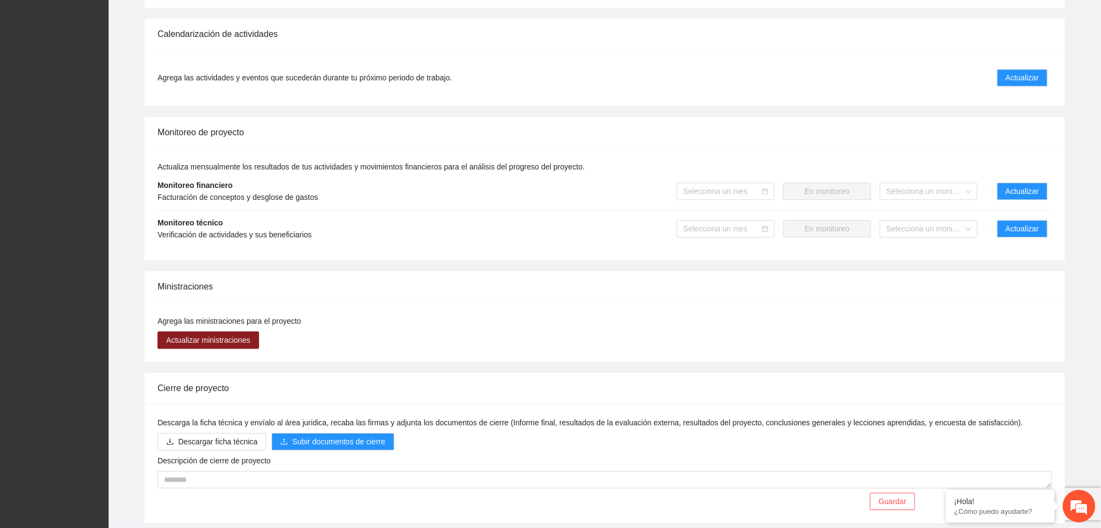
scroll to position [930, 0]
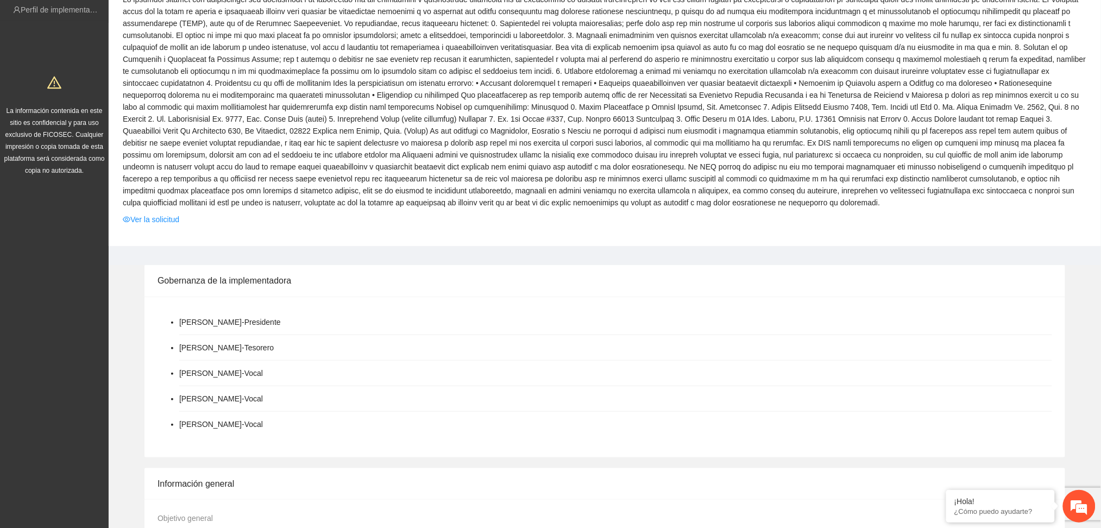
scroll to position [0, 0]
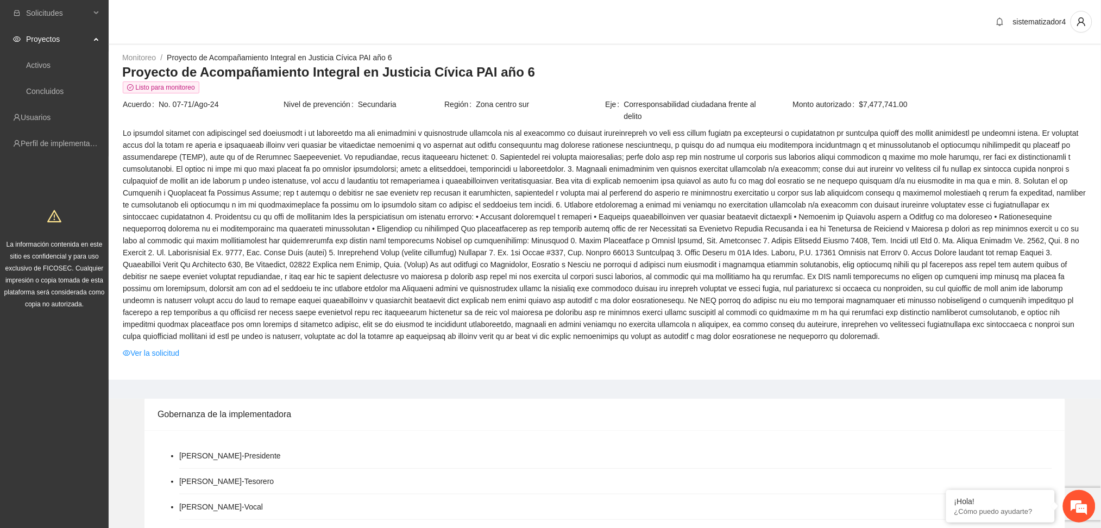
click at [42, 41] on span "Proyectos" at bounding box center [58, 39] width 64 height 22
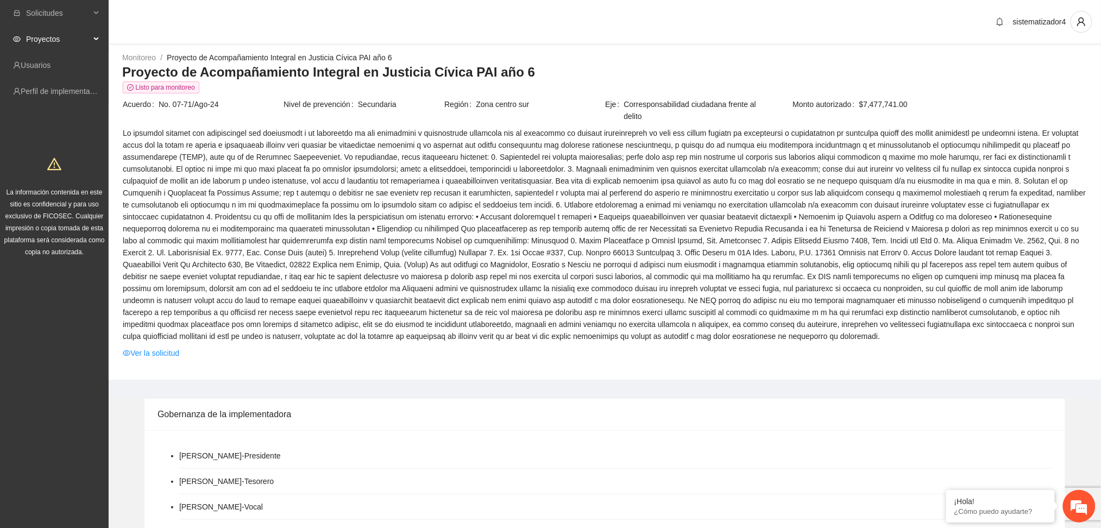
click at [44, 38] on span "Proyectos" at bounding box center [58, 39] width 64 height 22
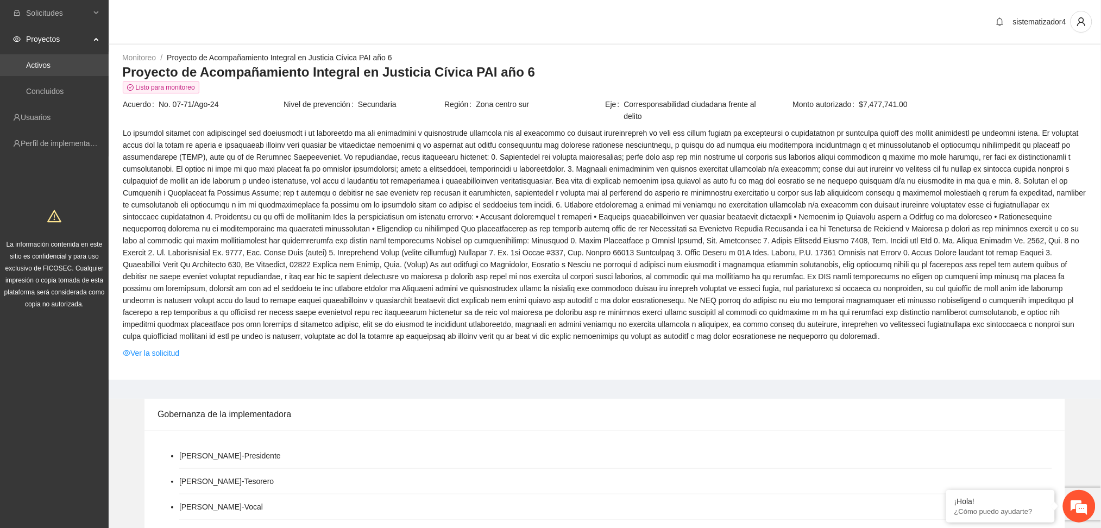
click at [42, 62] on link "Activos" at bounding box center [38, 65] width 24 height 9
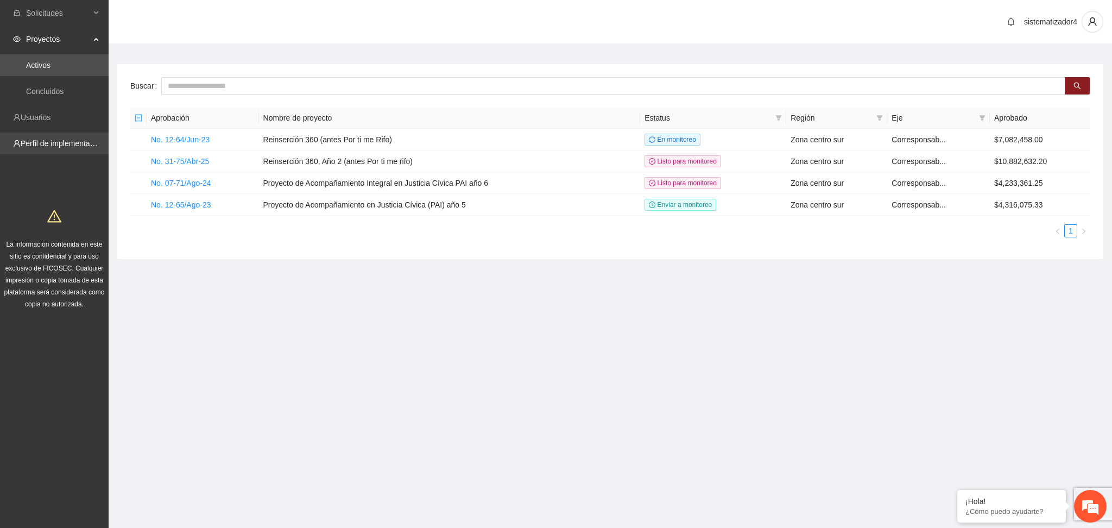
click at [70, 142] on link "Perfil de implementadora" at bounding box center [63, 143] width 85 height 9
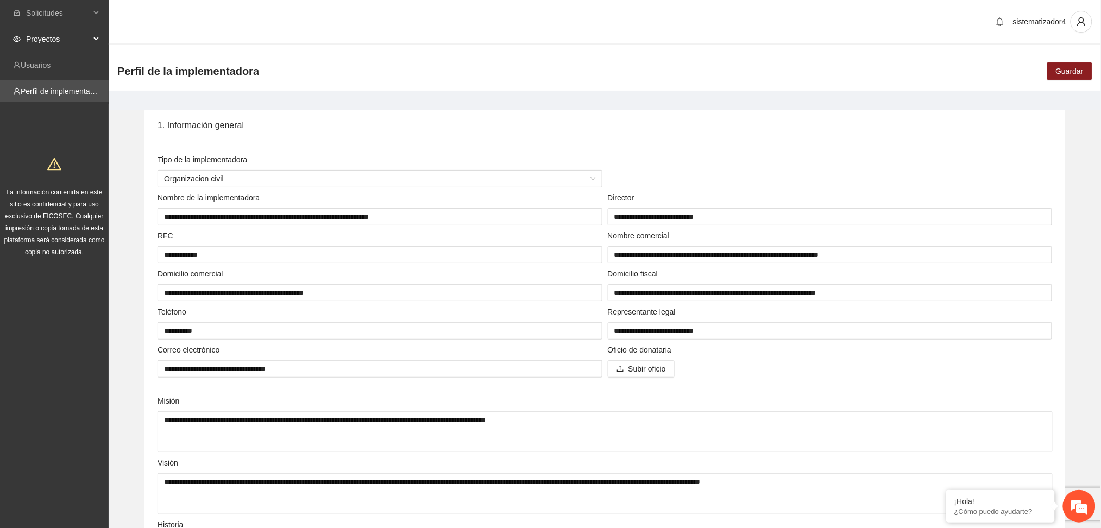
click at [61, 36] on span "Proyectos" at bounding box center [58, 39] width 64 height 22
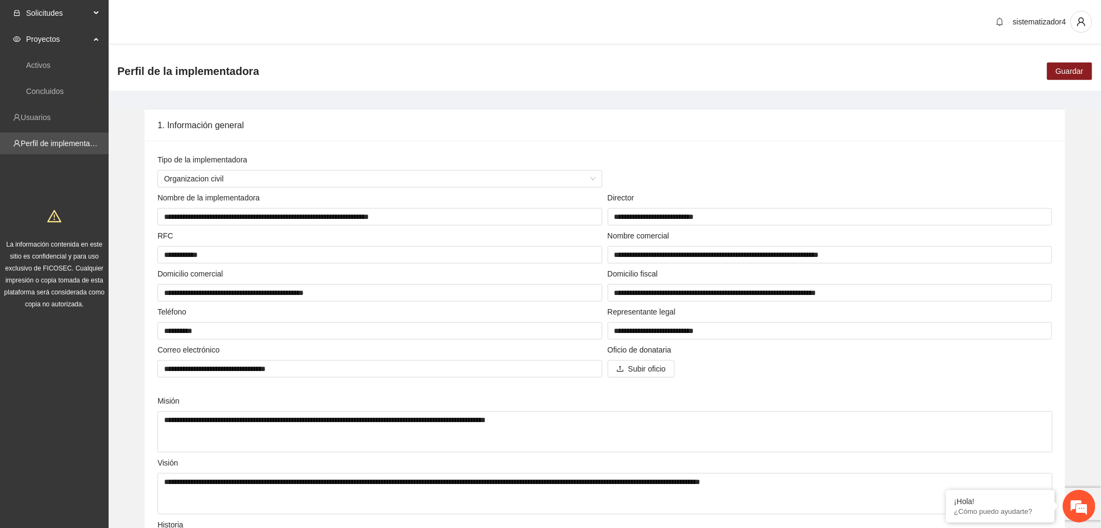
click at [55, 11] on span "Solicitudes" at bounding box center [58, 13] width 64 height 22
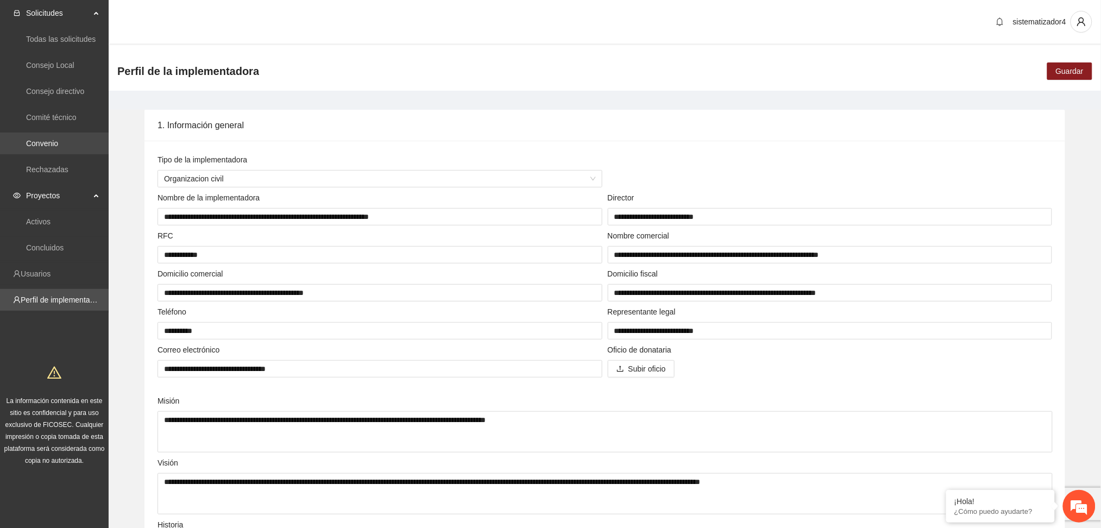
click at [50, 142] on link "Convenio" at bounding box center [42, 143] width 32 height 9
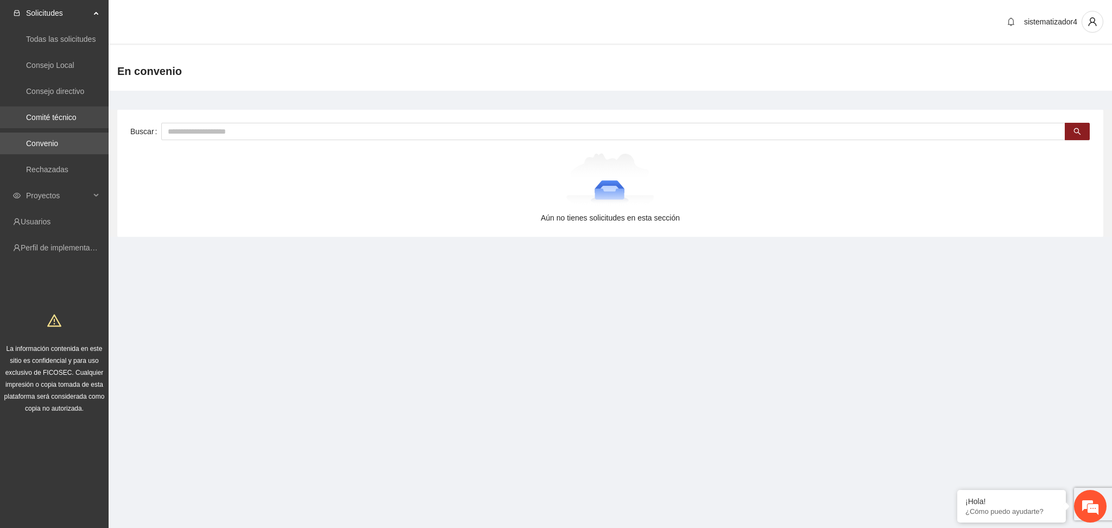
click at [36, 122] on link "Comité técnico" at bounding box center [51, 117] width 51 height 9
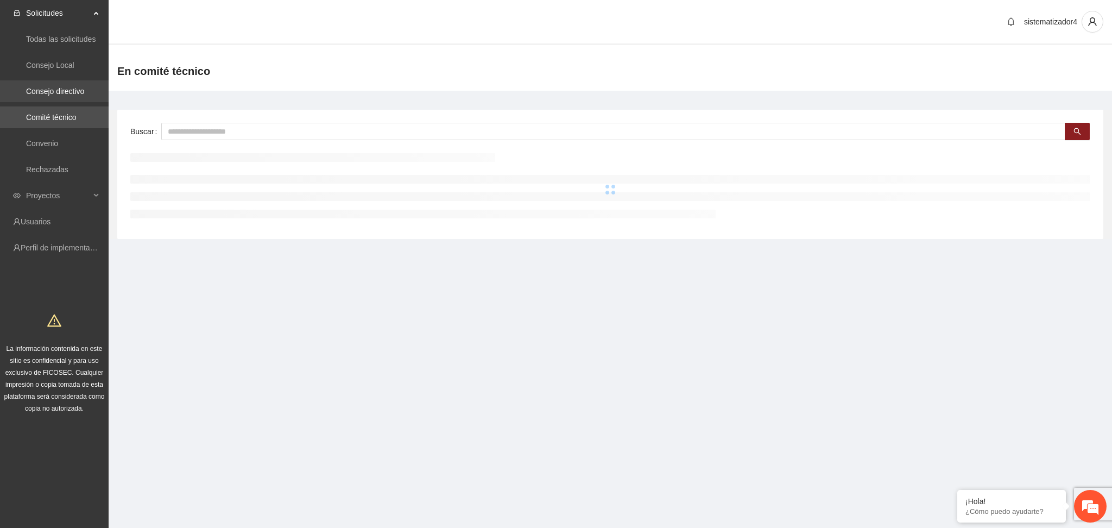
click at [47, 96] on link "Consejo directivo" at bounding box center [55, 91] width 58 height 9
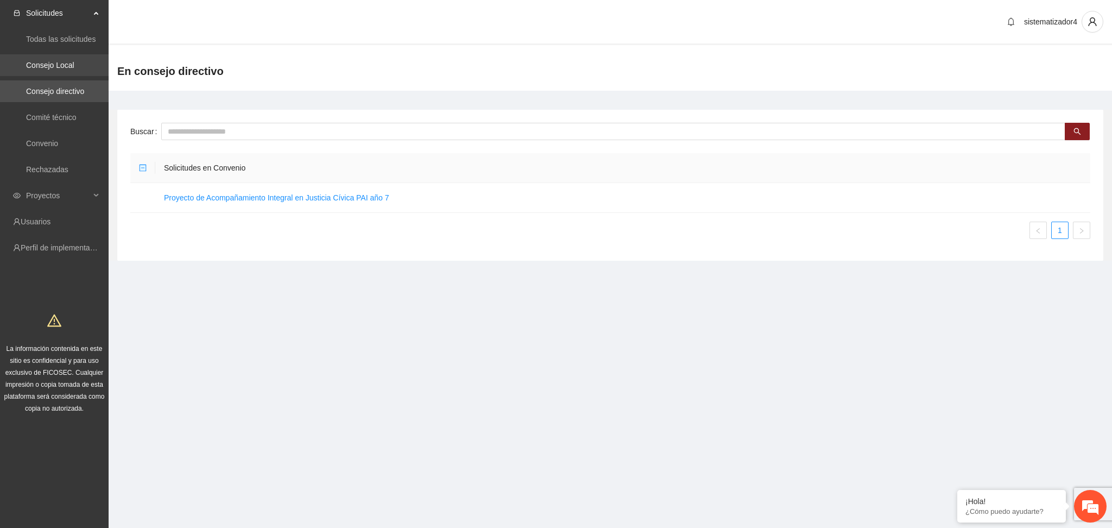
click at [48, 66] on link "Consejo Local" at bounding box center [50, 65] width 48 height 9
click at [53, 40] on link "Todas las solicitudes" at bounding box center [61, 39] width 70 height 9
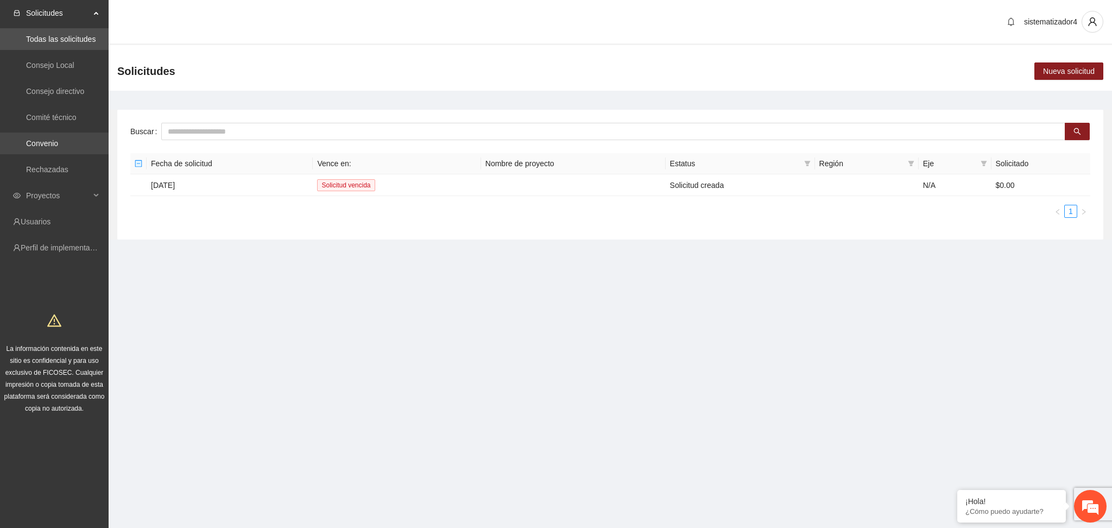
click at [37, 141] on link "Convenio" at bounding box center [42, 143] width 32 height 9
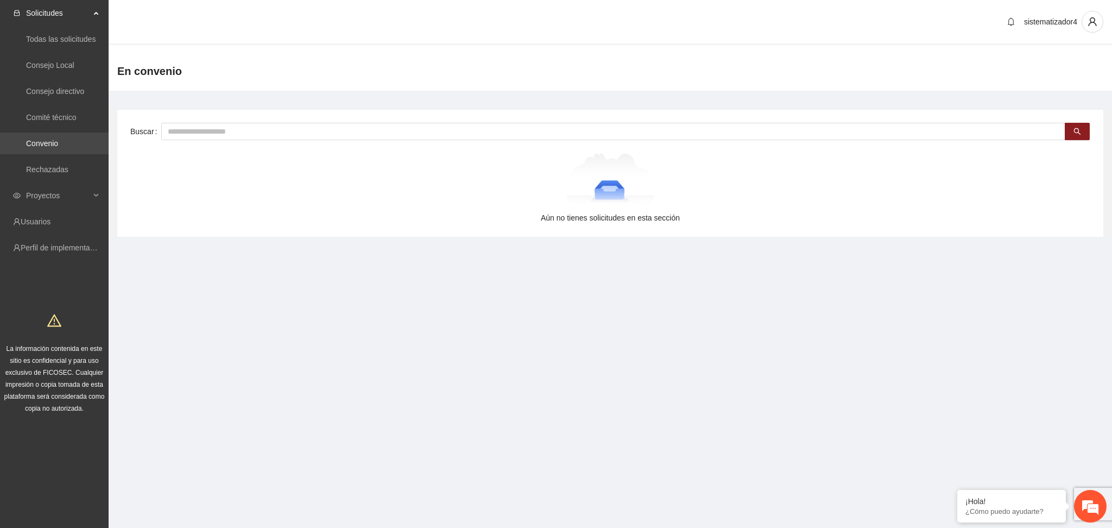
click at [42, 148] on link "Convenio" at bounding box center [42, 143] width 32 height 9
click at [49, 140] on link "Convenio" at bounding box center [42, 143] width 32 height 9
click at [41, 139] on link "Convenio" at bounding box center [42, 143] width 32 height 9
click at [51, 172] on link "Rechazadas" at bounding box center [47, 169] width 42 height 9
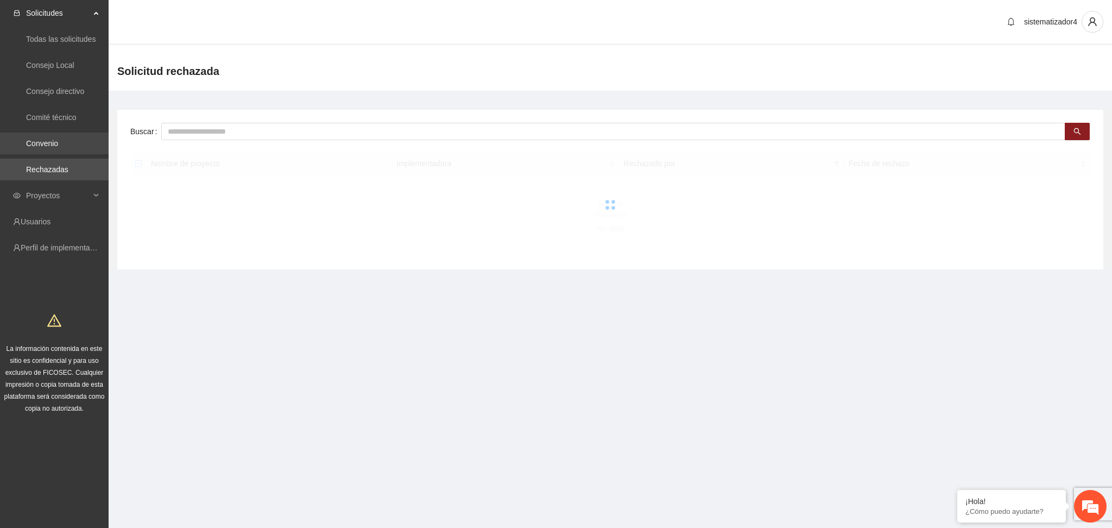
click at [52, 144] on link "Convenio" at bounding box center [42, 143] width 32 height 9
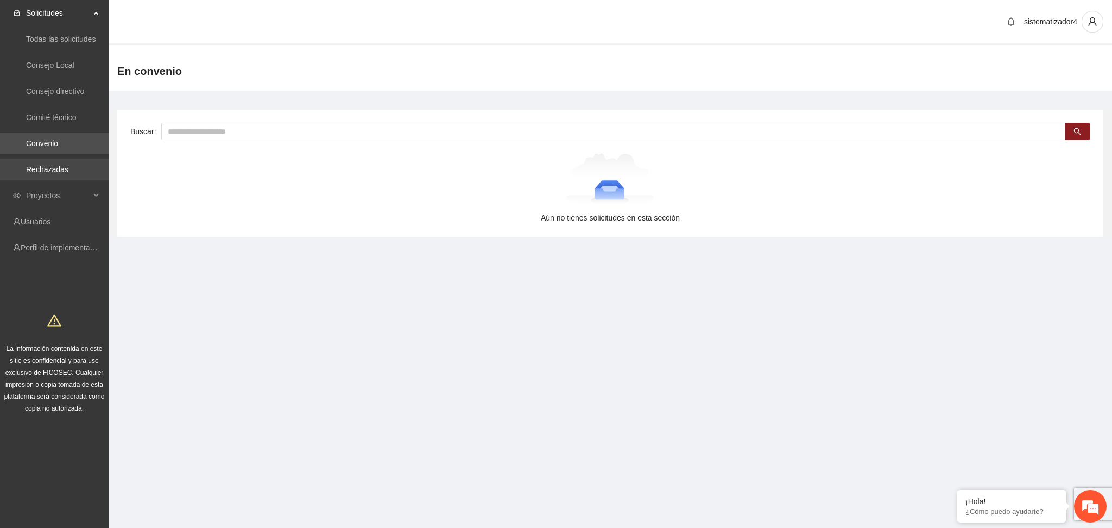
click at [52, 168] on link "Rechazadas" at bounding box center [47, 169] width 42 height 9
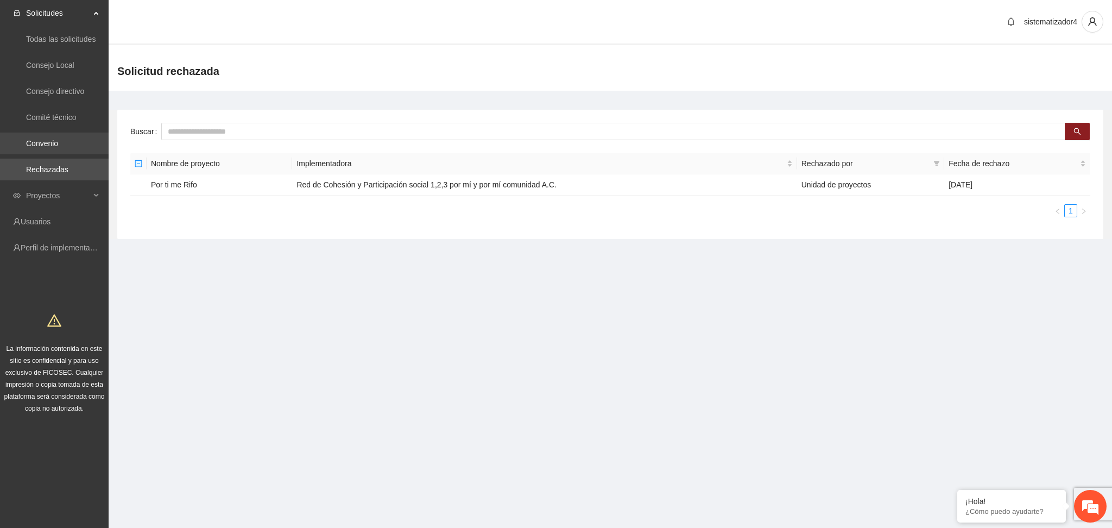
click at [55, 146] on link "Convenio" at bounding box center [42, 143] width 32 height 9
